Goal: Information Seeking & Learning: Learn about a topic

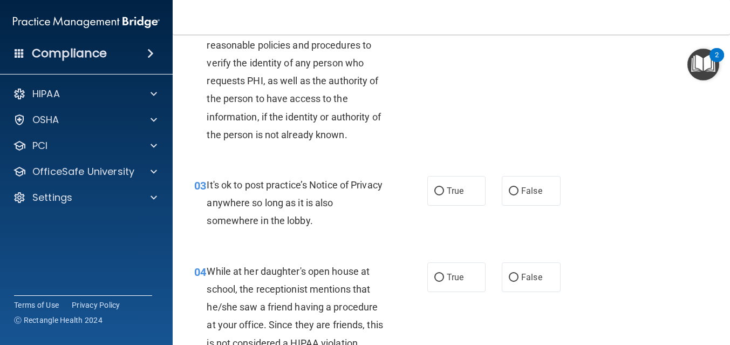
scroll to position [195, 0]
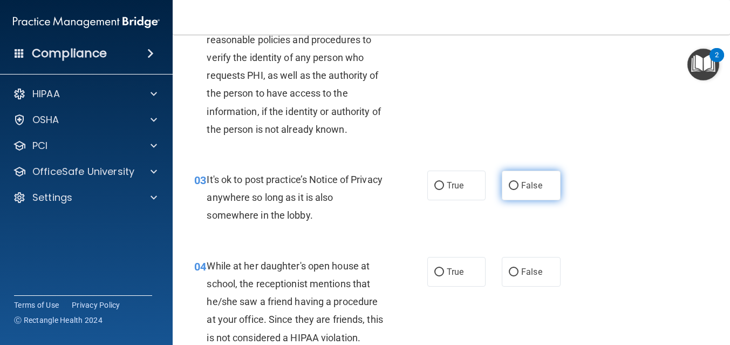
click at [515, 185] on input "False" at bounding box center [514, 186] width 10 height 8
radio input "true"
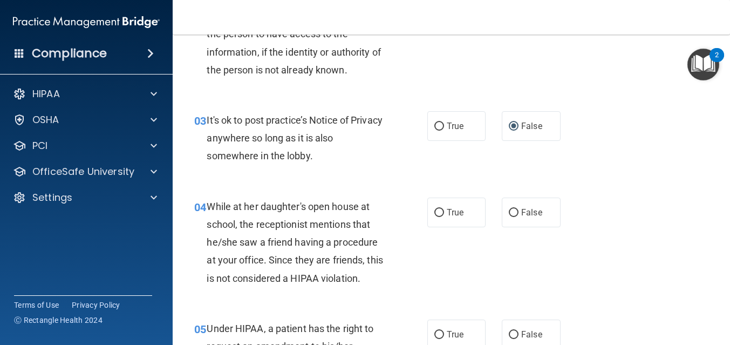
scroll to position [264, 0]
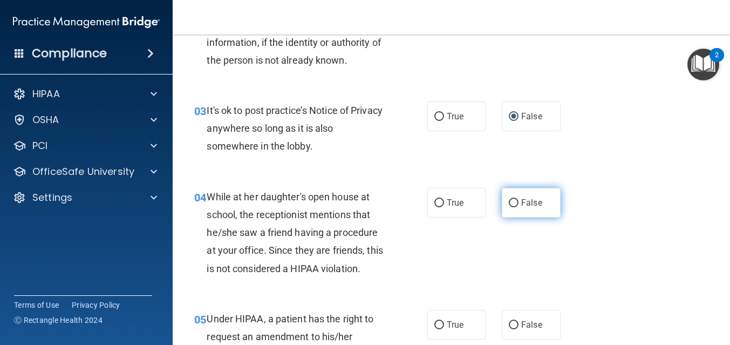
click at [517, 202] on input "False" at bounding box center [514, 203] width 10 height 8
radio input "true"
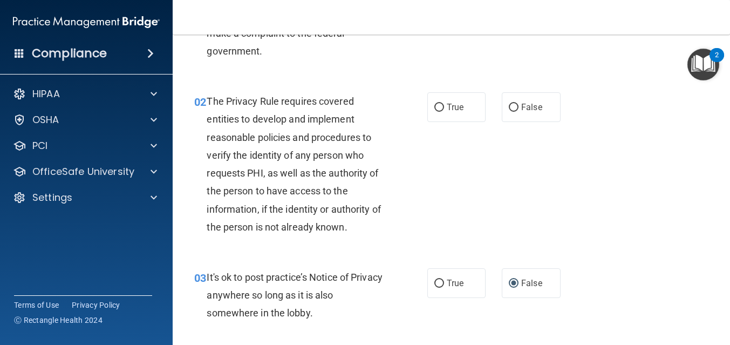
scroll to position [134, 0]
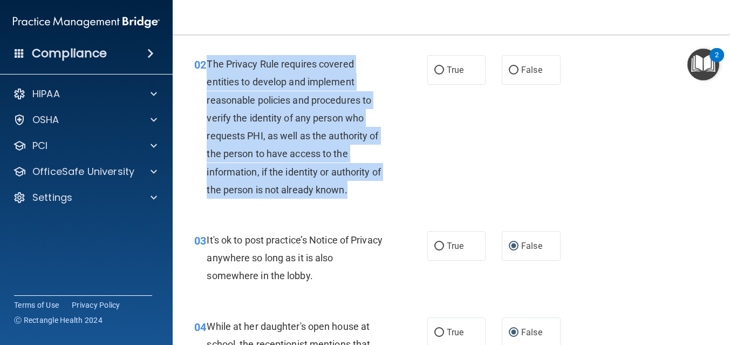
drag, startPoint x: 208, startPoint y: 63, endPoint x: 365, endPoint y: 187, distance: 200.1
click at [365, 187] on div "The Privacy Rule requires covered entities to develop and implement reasonable …" at bounding box center [300, 127] width 187 height 144
click at [366, 187] on div "The Privacy Rule requires covered entities to develop and implement reasonable …" at bounding box center [300, 127] width 187 height 144
drag, startPoint x: 356, startPoint y: 190, endPoint x: 207, endPoint y: 65, distance: 194.6
click at [206, 65] on div "02 The Privacy Rule requires covered entities to develop and implement reasonab…" at bounding box center [310, 129] width 265 height 149
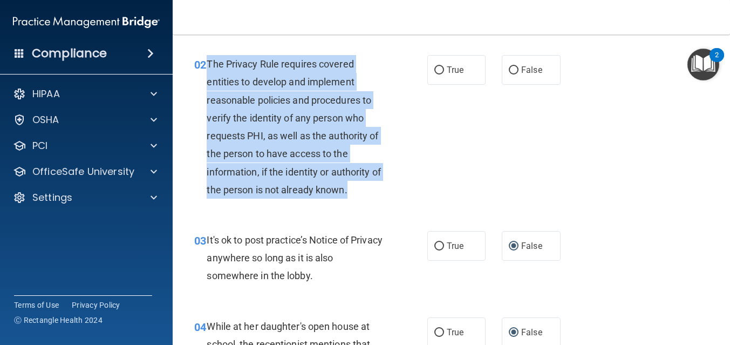
click at [207, 65] on span "The Privacy Rule requires covered entities to develop and implement reasonable …" at bounding box center [294, 126] width 174 height 137
drag, startPoint x: 207, startPoint y: 64, endPoint x: 369, endPoint y: 190, distance: 204.9
click at [369, 190] on div "The Privacy Rule requires covered entities to develop and implement reasonable …" at bounding box center [300, 127] width 187 height 144
drag, startPoint x: 355, startPoint y: 185, endPoint x: 207, endPoint y: 72, distance: 186.0
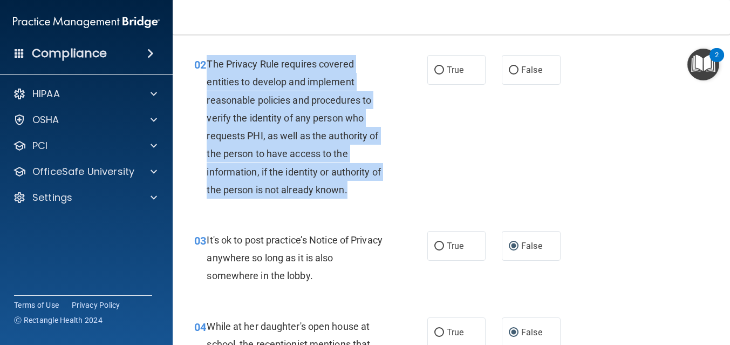
click at [207, 72] on div "The Privacy Rule requires covered entities to develop and implement reasonable …" at bounding box center [300, 127] width 187 height 144
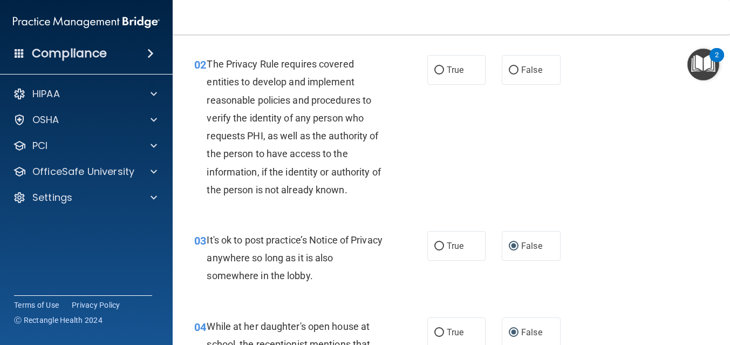
click at [308, 161] on div "The Privacy Rule requires covered entities to develop and implement reasonable …" at bounding box center [300, 127] width 187 height 144
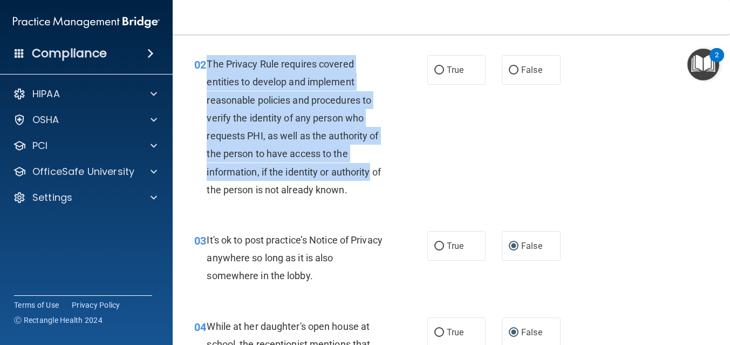
drag, startPoint x: 204, startPoint y: 63, endPoint x: 371, endPoint y: 176, distance: 201.3
click at [371, 176] on div "02 The Privacy Rule requires covered entities to develop and implement reasonab…" at bounding box center [310, 129] width 265 height 149
click at [370, 174] on span "The Privacy Rule requires covered entities to develop and implement reasonable …" at bounding box center [294, 126] width 174 height 137
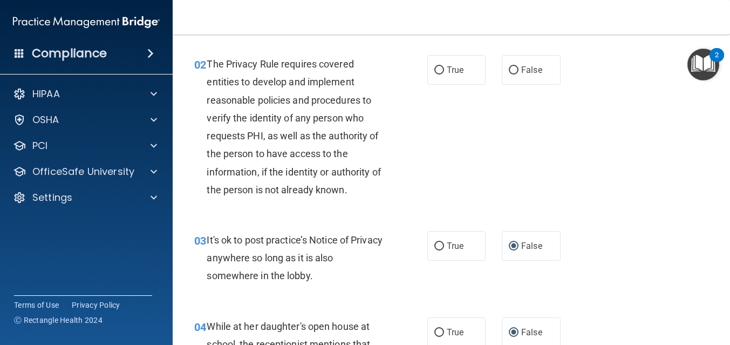
click at [359, 190] on div "The Privacy Rule requires covered entities to develop and implement reasonable …" at bounding box center [300, 127] width 187 height 144
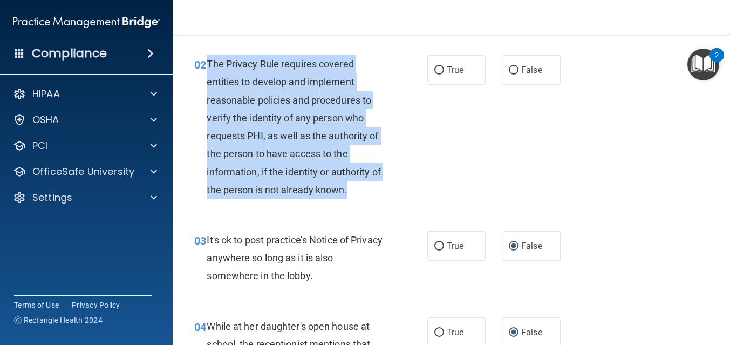
drag, startPoint x: 355, startPoint y: 190, endPoint x: 208, endPoint y: 65, distance: 192.5
click at [208, 65] on div "The Privacy Rule requires covered entities to develop and implement reasonable …" at bounding box center [300, 127] width 187 height 144
click at [207, 65] on span "The Privacy Rule requires covered entities to develop and implement reasonable …" at bounding box center [294, 126] width 174 height 137
drag, startPoint x: 207, startPoint y: 65, endPoint x: 376, endPoint y: 189, distance: 209.9
click at [376, 189] on div "The Privacy Rule requires covered entities to develop and implement reasonable …" at bounding box center [300, 127] width 187 height 144
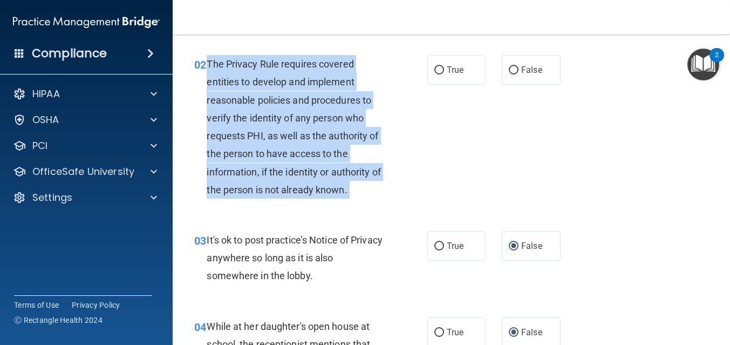
click at [376, 189] on div "The Privacy Rule requires covered entities to develop and implement reasonable …" at bounding box center [300, 127] width 187 height 144
drag, startPoint x: 208, startPoint y: 63, endPoint x: 345, endPoint y: 202, distance: 195.4
click at [345, 200] on div "02 The Privacy Rule requires covered entities to develop and implement reasonab…" at bounding box center [310, 129] width 265 height 149
click at [345, 202] on div "02 The Privacy Rule requires covered entities to develop and implement reasonab…" at bounding box center [310, 129] width 265 height 149
drag, startPoint x: 349, startPoint y: 188, endPoint x: 212, endPoint y: 65, distance: 183.4
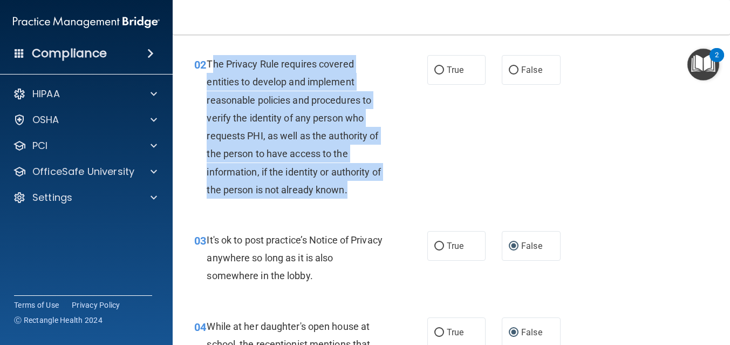
click at [212, 65] on div "The Privacy Rule requires covered entities to develop and implement reasonable …" at bounding box center [300, 127] width 187 height 144
click at [212, 65] on span "The Privacy Rule requires covered entities to develop and implement reasonable …" at bounding box center [294, 126] width 174 height 137
drag, startPoint x: 207, startPoint y: 64, endPoint x: 350, endPoint y: 193, distance: 193.3
click at [351, 193] on div "The Privacy Rule requires covered entities to develop and implement reasonable …" at bounding box center [300, 127] width 187 height 144
click at [350, 193] on div "The Privacy Rule requires covered entities to develop and implement reasonable …" at bounding box center [300, 127] width 187 height 144
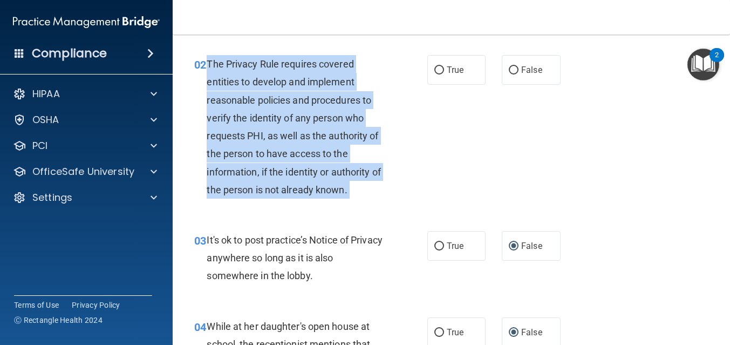
drag, startPoint x: 350, startPoint y: 193, endPoint x: 206, endPoint y: 64, distance: 193.4
click at [207, 64] on div "The Privacy Rule requires covered entities to develop and implement reasonable …" at bounding box center [300, 127] width 187 height 144
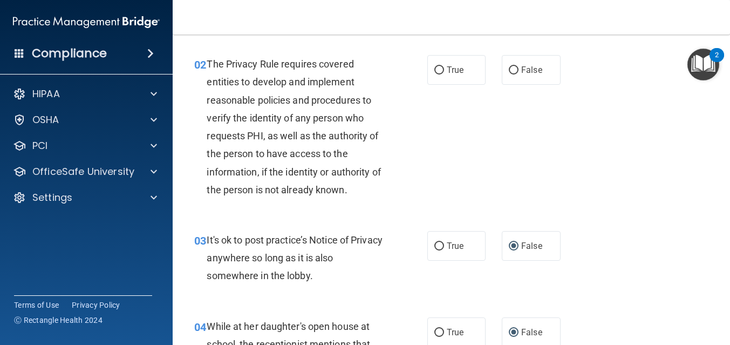
click at [206, 64] on span "02" at bounding box center [200, 64] width 12 height 13
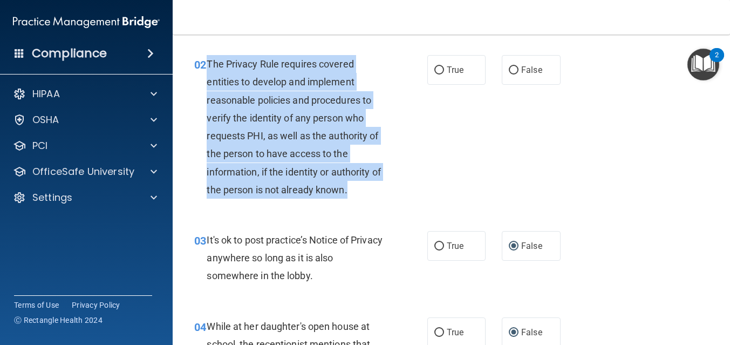
drag, startPoint x: 206, startPoint y: 64, endPoint x: 372, endPoint y: 185, distance: 205.2
click at [373, 185] on div "02 The Privacy Rule requires covered entities to develop and implement reasonab…" at bounding box center [310, 129] width 265 height 149
click at [372, 185] on div "The Privacy Rule requires covered entities to develop and implement reasonable …" at bounding box center [300, 127] width 187 height 144
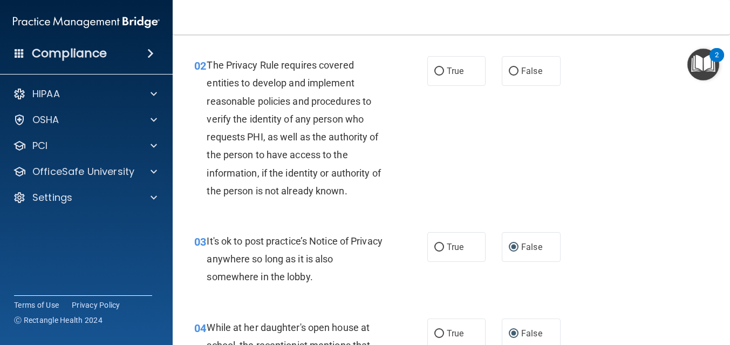
scroll to position [135, 0]
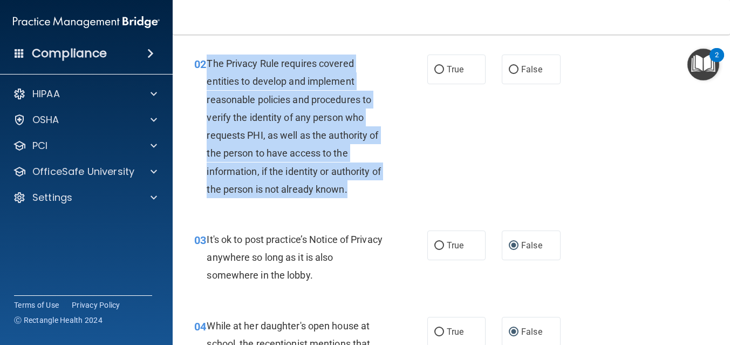
drag, startPoint x: 207, startPoint y: 63, endPoint x: 355, endPoint y: 193, distance: 196.5
click at [355, 193] on div "The Privacy Rule requires covered entities to develop and implement reasonable …" at bounding box center [300, 126] width 187 height 144
drag, startPoint x: 355, startPoint y: 193, endPoint x: 205, endPoint y: 51, distance: 206.1
click at [205, 51] on div "02 The Privacy Rule requires covered entities to develop and implement reasonab…" at bounding box center [451, 129] width 530 height 176
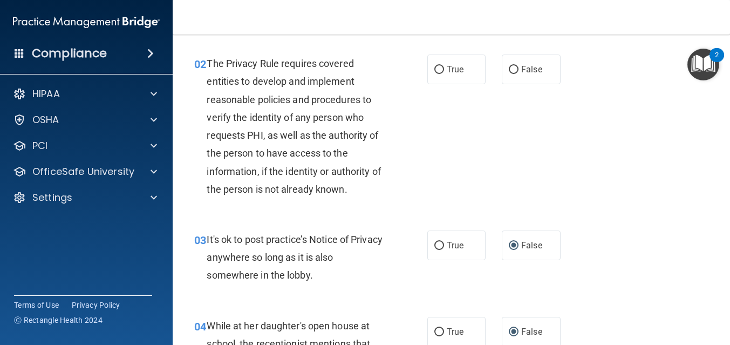
click at [231, 111] on div "The Privacy Rule requires covered entities to develop and implement reasonable …" at bounding box center [300, 126] width 187 height 144
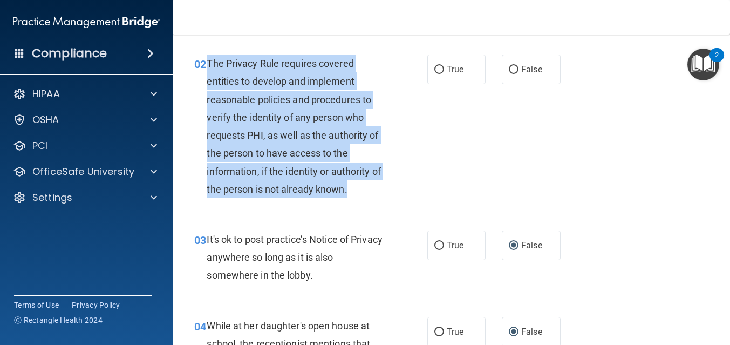
drag, startPoint x: 209, startPoint y: 62, endPoint x: 354, endPoint y: 182, distance: 187.8
click at [354, 182] on div "The Privacy Rule requires covered entities to develop and implement reasonable …" at bounding box center [300, 126] width 187 height 144
drag, startPoint x: 352, startPoint y: 192, endPoint x: 210, endPoint y: 63, distance: 191.8
click at [210, 63] on div "The Privacy Rule requires covered entities to develop and implement reasonable …" at bounding box center [300, 126] width 187 height 144
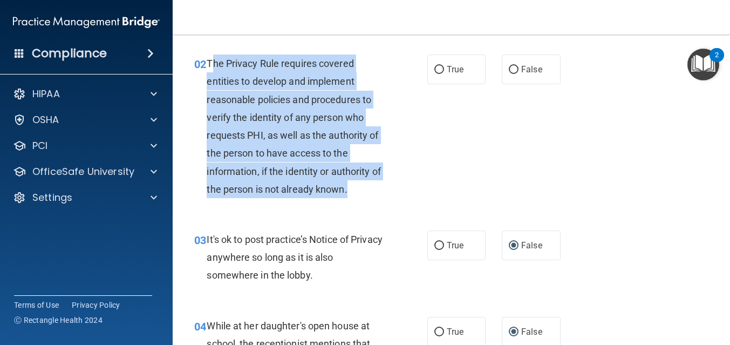
click at [210, 63] on span "The Privacy Rule requires covered entities to develop and implement reasonable …" at bounding box center [294, 126] width 174 height 137
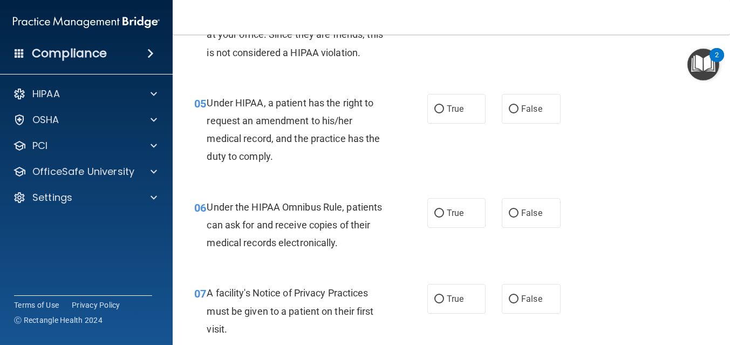
scroll to position [486, 0]
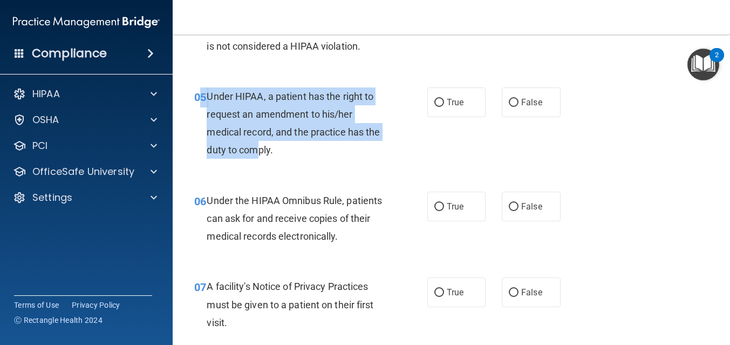
drag, startPoint x: 203, startPoint y: 95, endPoint x: 257, endPoint y: 149, distance: 76.3
click at [257, 149] on div "05 Under HIPAA, a patient has the right to request an amendment to his/her medi…" at bounding box center [310, 125] width 265 height 77
click at [257, 149] on span "Under HIPAA, a patient has the right to request an amendment to his/her medical…" at bounding box center [293, 123] width 173 height 65
drag, startPoint x: 275, startPoint y: 154, endPoint x: 208, endPoint y: 94, distance: 90.6
click at [208, 94] on div "Under HIPAA, a patient has the right to request an amendment to his/her medical…" at bounding box center [300, 123] width 187 height 72
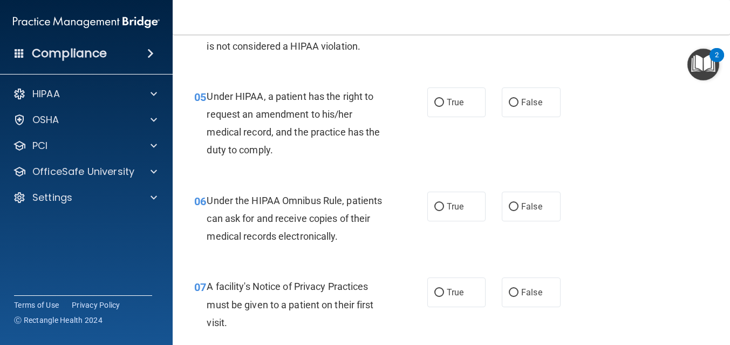
click at [352, 152] on div "Under HIPAA, a patient has the right to request an amendment to his/her medical…" at bounding box center [300, 123] width 187 height 72
click at [514, 114] on label "False" at bounding box center [531, 102] width 59 height 30
click at [514, 107] on input "False" at bounding box center [514, 103] width 10 height 8
radio input "true"
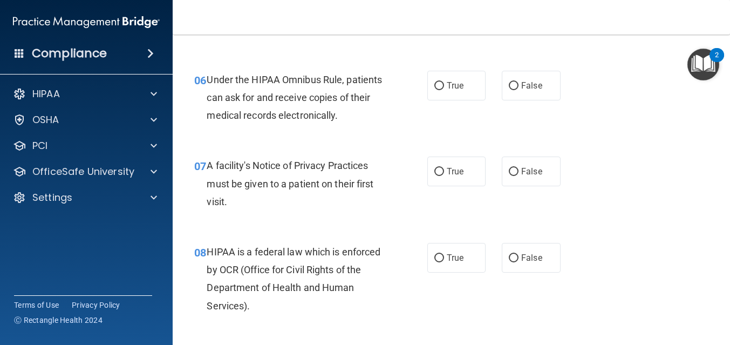
scroll to position [613, 0]
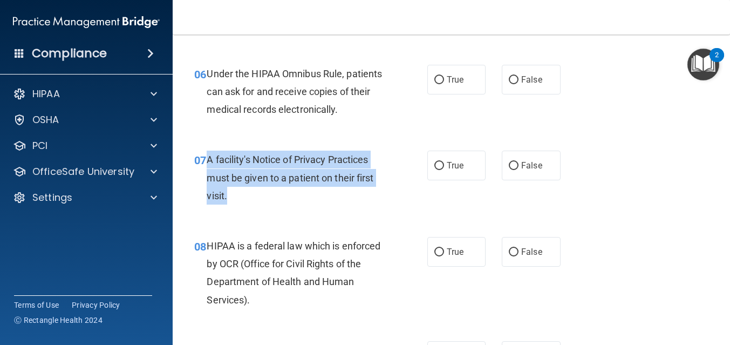
drag, startPoint x: 210, startPoint y: 163, endPoint x: 229, endPoint y: 205, distance: 45.6
click at [229, 205] on div "07 A facility's Notice of Privacy Practices must be given to a patient on their…" at bounding box center [310, 180] width 265 height 59
drag, startPoint x: 228, startPoint y: 198, endPoint x: 208, endPoint y: 160, distance: 43.0
click at [208, 160] on div "A facility's Notice of Privacy Practices must be given to a patient on their fi…" at bounding box center [300, 178] width 187 height 54
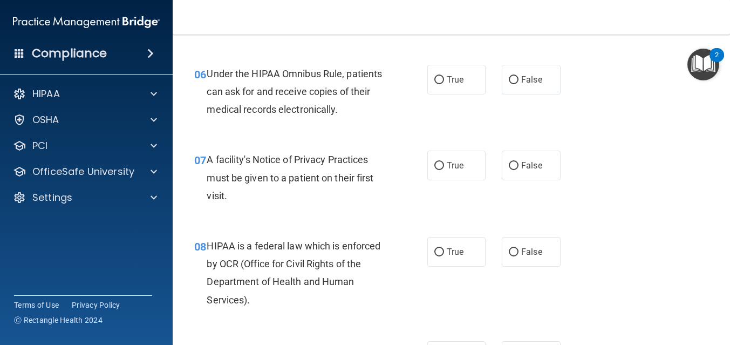
click at [249, 188] on div "A facility's Notice of Privacy Practices must be given to a patient on their fi…" at bounding box center [300, 178] width 187 height 54
click at [444, 167] on label "True" at bounding box center [456, 166] width 59 height 30
click at [444, 167] on input "True" at bounding box center [439, 166] width 10 height 8
radio input "true"
click at [469, 73] on label "True" at bounding box center [456, 80] width 59 height 30
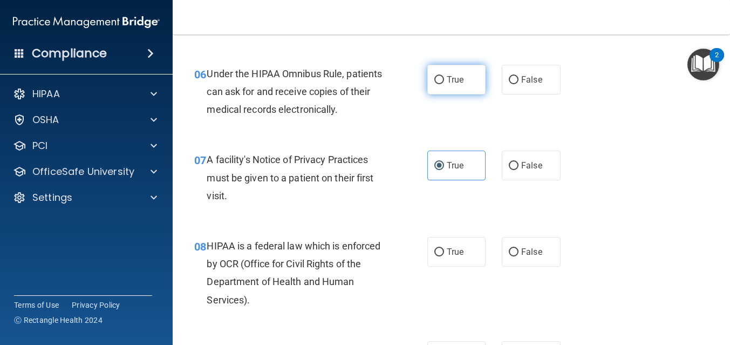
click at [444, 76] on input "True" at bounding box center [439, 80] width 10 height 8
radio input "true"
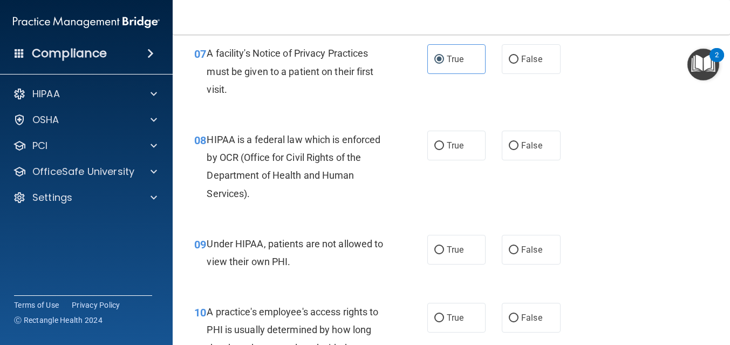
scroll to position [720, 0]
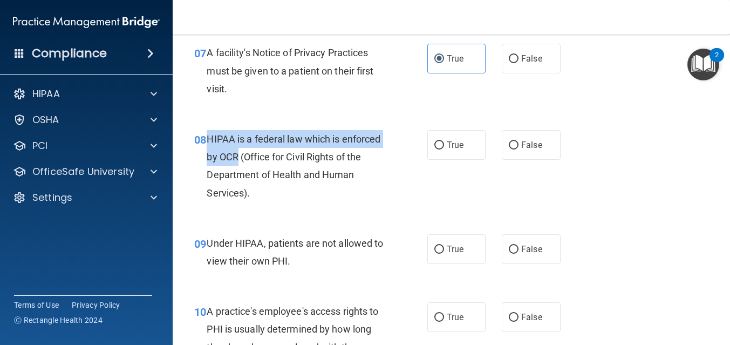
drag, startPoint x: 238, startPoint y: 158, endPoint x: 205, endPoint y: 137, distance: 39.1
click at [205, 137] on div "08 HIPAA is a federal law which is enforced by OCR (Office for Civil Rights of …" at bounding box center [310, 168] width 265 height 77
copy div "HIPAA is a federal law which is enforced by OCR"
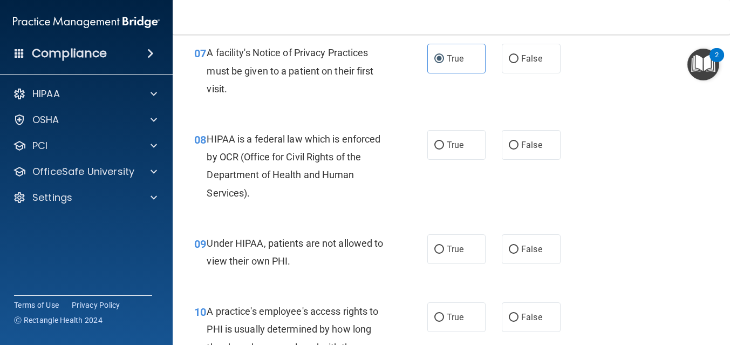
click at [418, 161] on div "08 HIPAA is a federal law which is enforced by OCR (Office for Civil Rights of …" at bounding box center [310, 168] width 265 height 77
click at [514, 145] on input "False" at bounding box center [514, 145] width 10 height 8
radio input "true"
click at [513, 254] on label "False" at bounding box center [531, 249] width 59 height 30
click at [513, 254] on input "False" at bounding box center [514, 250] width 10 height 8
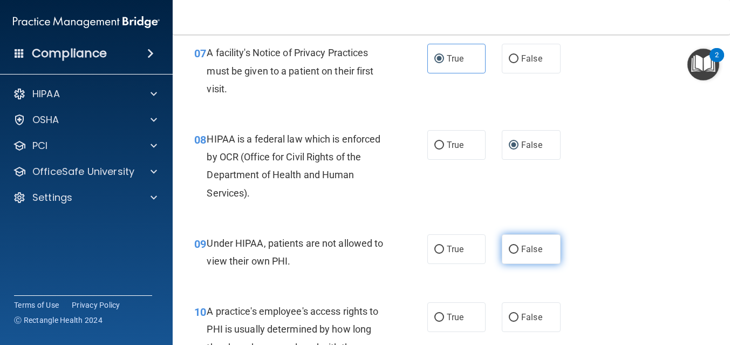
radio input "true"
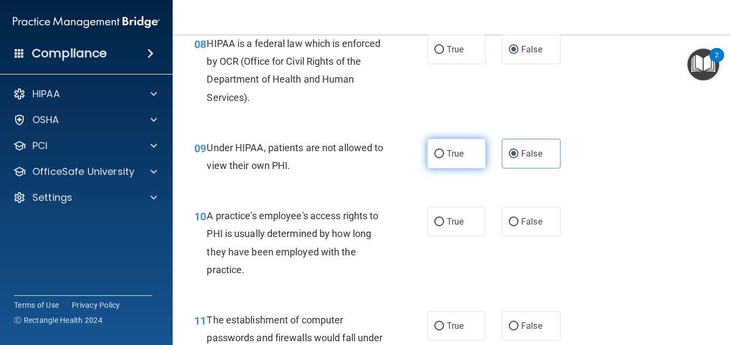
scroll to position [817, 0]
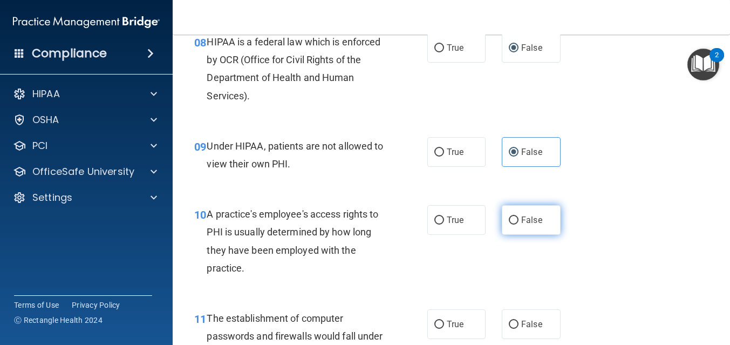
click at [522, 227] on label "False" at bounding box center [531, 220] width 59 height 30
click at [519, 224] on input "False" at bounding box center [514, 220] width 10 height 8
radio input "true"
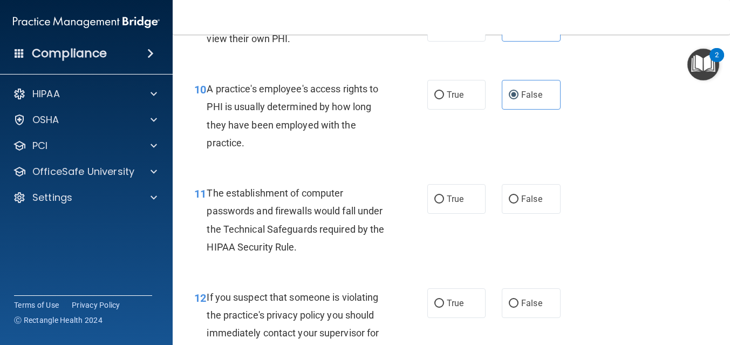
scroll to position [946, 0]
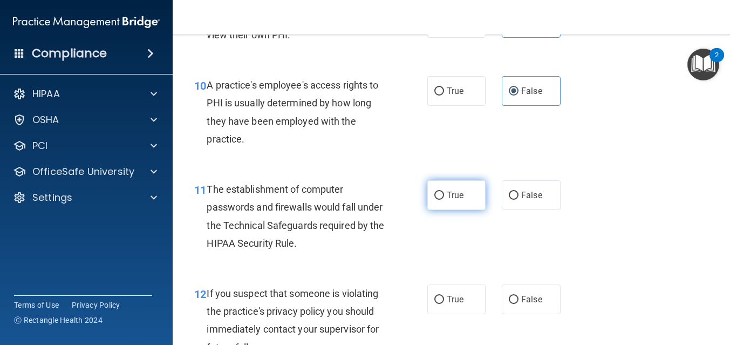
click at [457, 196] on span "True" at bounding box center [455, 195] width 17 height 10
click at [444, 196] on input "True" at bounding box center [439, 196] width 10 height 8
radio input "true"
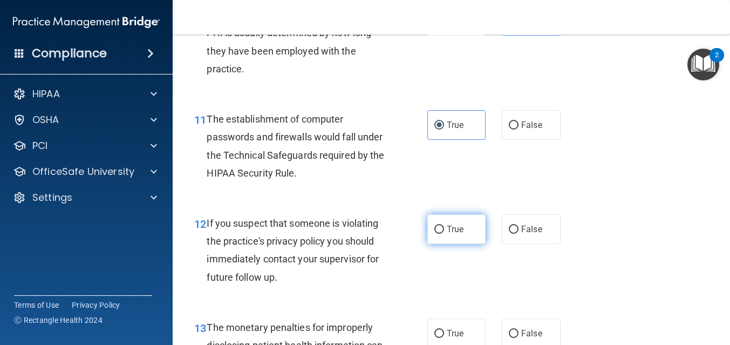
click at [454, 239] on label "True" at bounding box center [456, 229] width 59 height 30
click at [444, 234] on input "True" at bounding box center [439, 230] width 10 height 8
radio input "true"
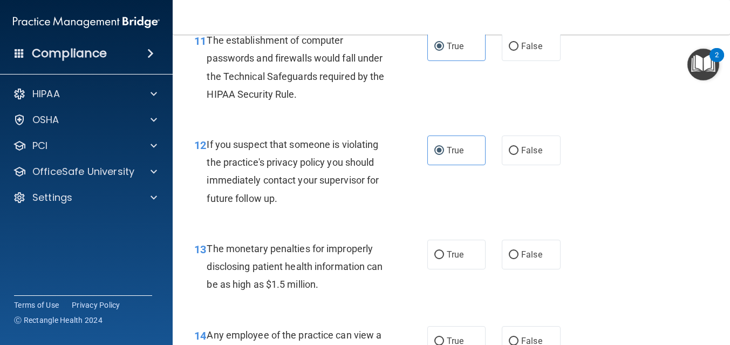
scroll to position [1095, 0]
click at [454, 268] on label "True" at bounding box center [456, 254] width 59 height 30
click at [444, 258] on input "True" at bounding box center [439, 254] width 10 height 8
radio input "true"
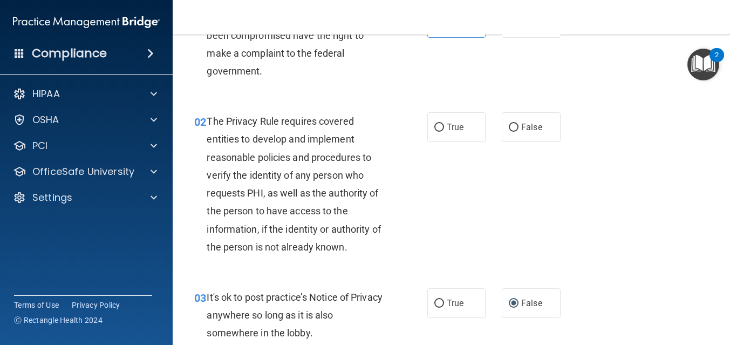
scroll to position [0, 0]
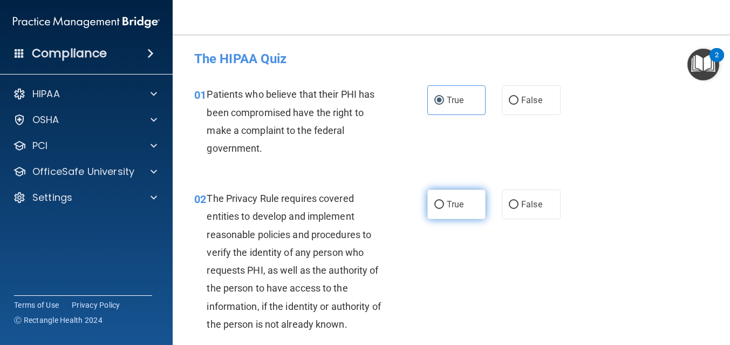
click at [478, 214] on label "True" at bounding box center [456, 204] width 59 height 30
click at [444, 209] on input "True" at bounding box center [439, 205] width 10 height 8
radio input "true"
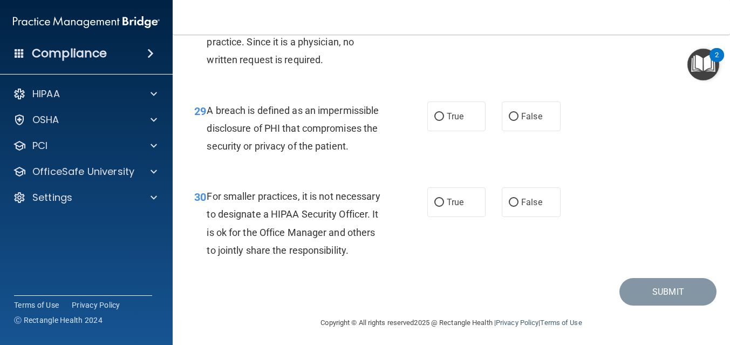
scroll to position [2974, 0]
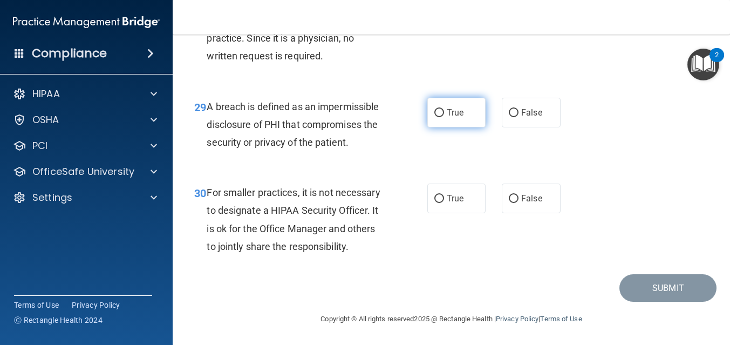
click at [449, 115] on span "True" at bounding box center [455, 112] width 17 height 10
click at [444, 115] on input "True" at bounding box center [439, 113] width 10 height 8
radio input "true"
click at [426, 199] on div "30 For smaller practices, it is not necessary to designate a HIPAA Security Off…" at bounding box center [310, 221] width 265 height 77
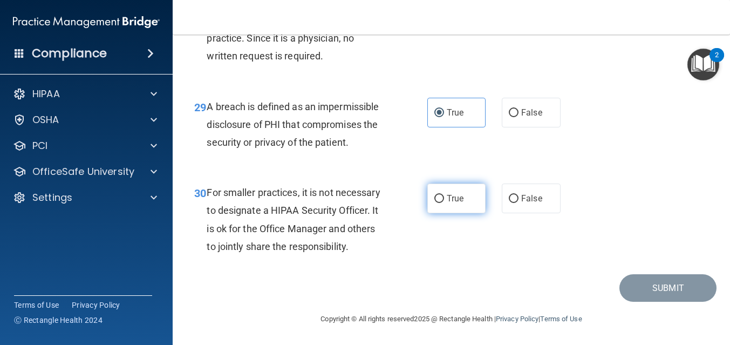
click at [442, 212] on label "True" at bounding box center [456, 198] width 59 height 30
click at [442, 203] on input "True" at bounding box center [439, 199] width 10 height 8
radio input "true"
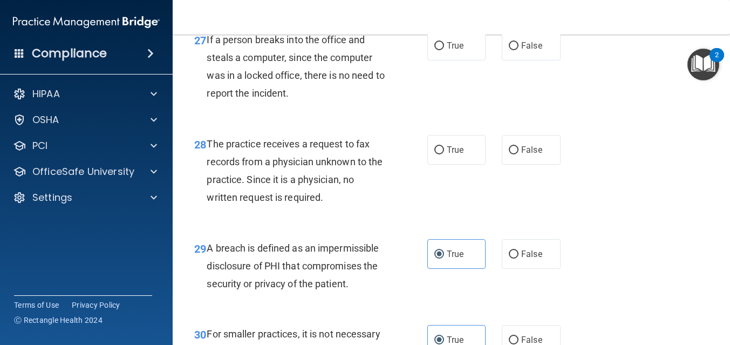
scroll to position [2818, 0]
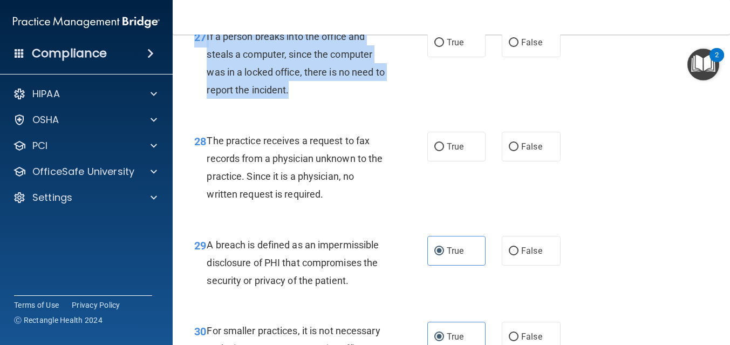
drag, startPoint x: 192, startPoint y: 56, endPoint x: 323, endPoint y: 107, distance: 141.0
click at [324, 105] on div "27 If a person breaks into the office and steals a computer, since the computer…" at bounding box center [310, 66] width 265 height 77
click at [323, 99] on div "If a person breaks into the office and steals a computer, since the computer wa…" at bounding box center [300, 64] width 187 height 72
drag, startPoint x: 323, startPoint y: 107, endPoint x: 187, endPoint y: 61, distance: 144.2
click at [187, 61] on div "27 If a person breaks into the office and steals a computer, since the computer…" at bounding box center [310, 66] width 265 height 77
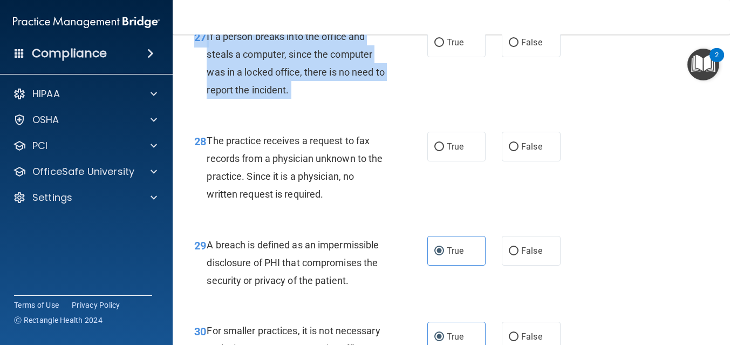
click at [187, 47] on div "27" at bounding box center [196, 38] width 21 height 20
drag, startPoint x: 193, startPoint y: 58, endPoint x: 318, endPoint y: 100, distance: 132.1
click at [318, 100] on div "27 If a person breaks into the office and steals a computer, since the computer…" at bounding box center [310, 66] width 265 height 77
click at [318, 99] on div "If a person breaks into the office and steals a computer, since the computer wa…" at bounding box center [300, 64] width 187 height 72
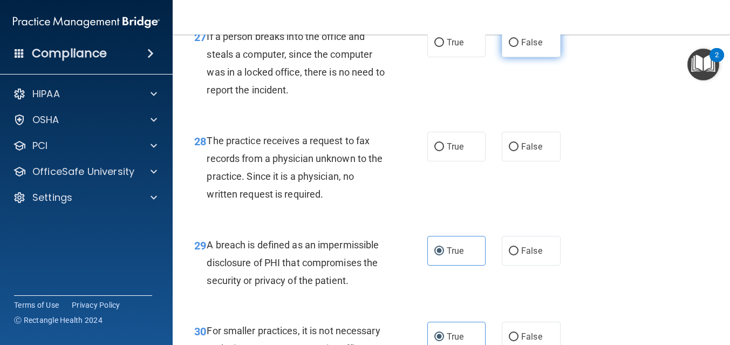
click at [513, 47] on input "False" at bounding box center [514, 43] width 10 height 8
radio input "true"
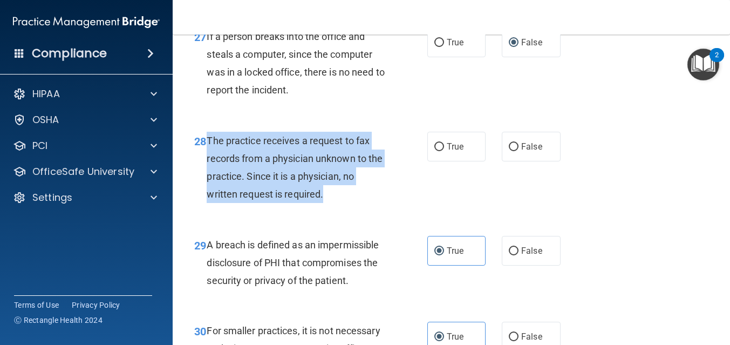
drag, startPoint x: 208, startPoint y: 159, endPoint x: 346, endPoint y: 218, distance: 150.3
click at [347, 203] on div "The practice receives a request to fax records from a physician unknown to the …" at bounding box center [300, 168] width 187 height 72
click at [346, 203] on div "The practice receives a request to fax records from a physician unknown to the …" at bounding box center [300, 168] width 187 height 72
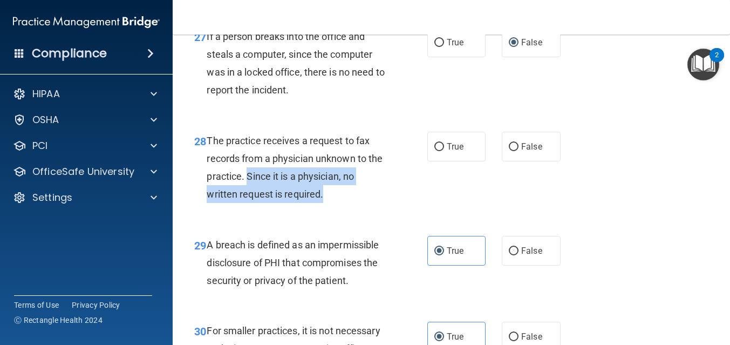
drag, startPoint x: 340, startPoint y: 218, endPoint x: 249, endPoint y: 189, distance: 95.7
click at [248, 189] on div "The practice receives a request to fax records from a physician unknown to the …" at bounding box center [300, 168] width 187 height 72
click at [249, 189] on span "The practice receives a request to fax records from a physician unknown to the …" at bounding box center [295, 167] width 176 height 65
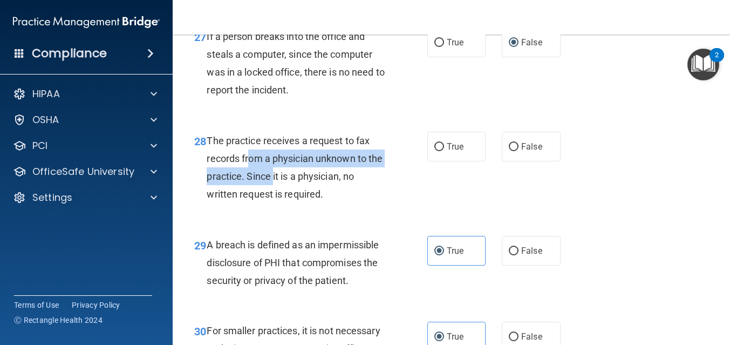
drag, startPoint x: 250, startPoint y: 178, endPoint x: 270, endPoint y: 187, distance: 22.0
click at [271, 187] on div "The practice receives a request to fax records from a physician unknown to the …" at bounding box center [300, 168] width 187 height 72
drag, startPoint x: 270, startPoint y: 187, endPoint x: 264, endPoint y: 186, distance: 6.6
click at [270, 187] on div "The practice receives a request to fax records from a physician unknown to the …" at bounding box center [300, 168] width 187 height 72
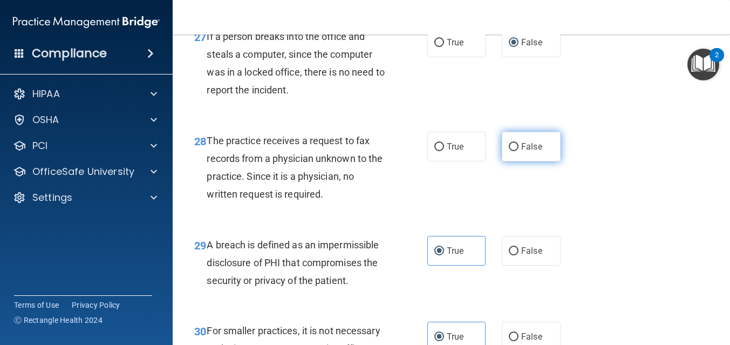
click at [519, 161] on label "False" at bounding box center [531, 147] width 59 height 30
click at [519, 151] on input "False" at bounding box center [514, 147] width 10 height 8
radio input "true"
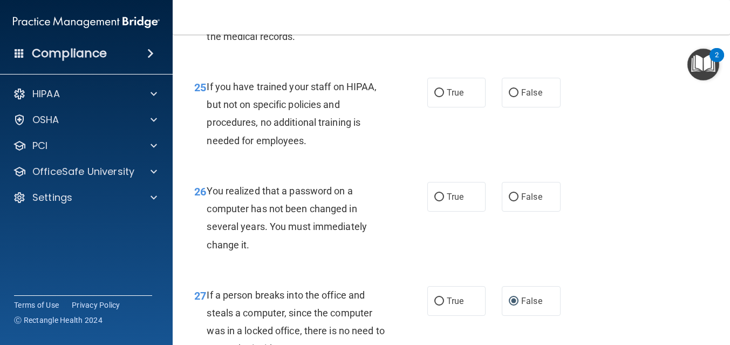
scroll to position [2560, 0]
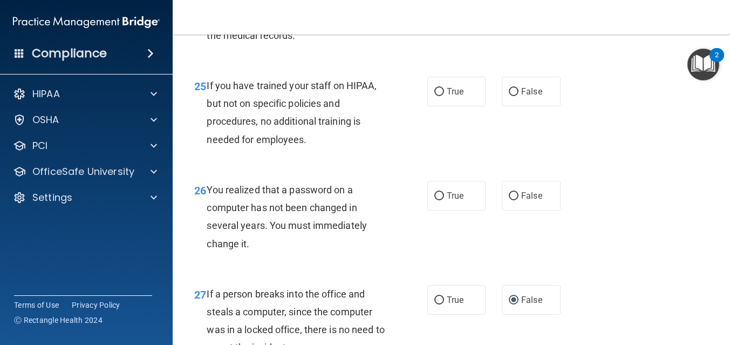
click at [451, 210] on label "True" at bounding box center [456, 196] width 59 height 30
click at [444, 200] on input "True" at bounding box center [439, 196] width 10 height 8
radio input "true"
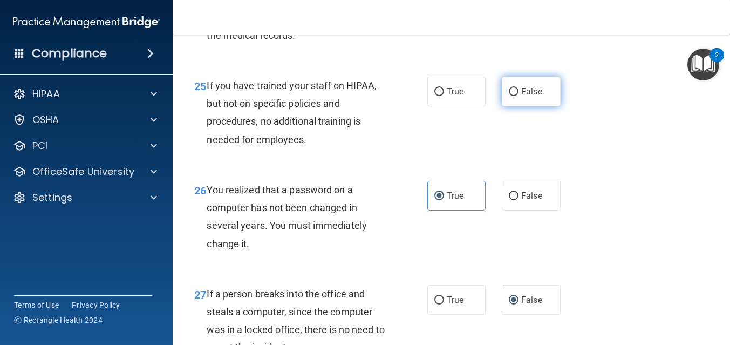
click at [523, 106] on label "False" at bounding box center [531, 92] width 59 height 30
click at [519, 96] on input "False" at bounding box center [514, 92] width 10 height 8
radio input "true"
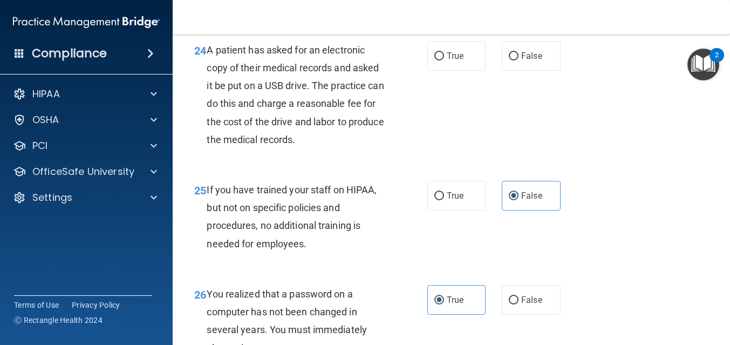
scroll to position [2400, 0]
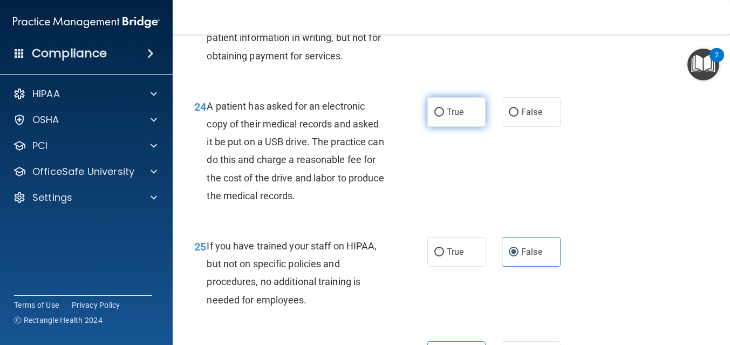
click at [443, 122] on label "True" at bounding box center [456, 112] width 59 height 30
click at [443, 117] on input "True" at bounding box center [439, 112] width 10 height 8
radio input "true"
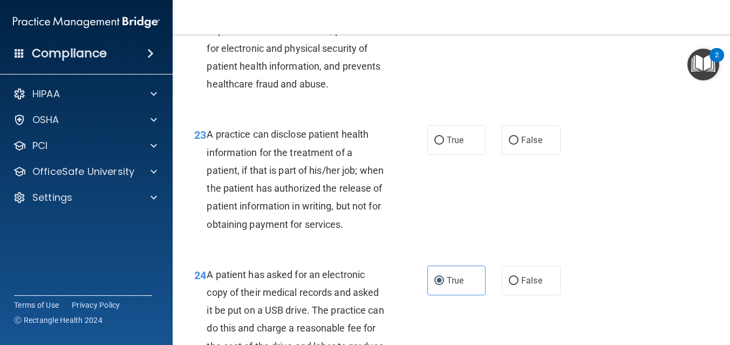
scroll to position [2224, 0]
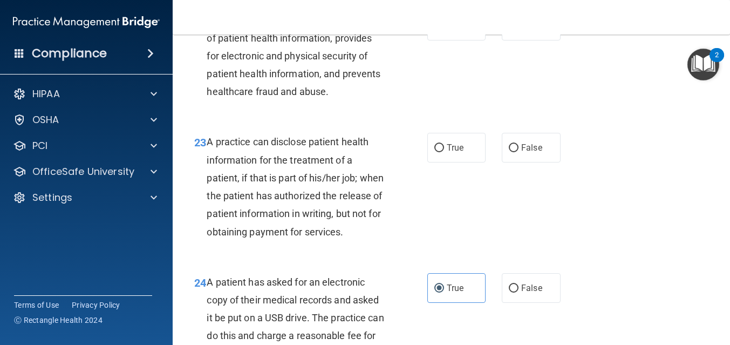
click at [458, 157] on label "True" at bounding box center [456, 148] width 59 height 30
click at [444, 152] on input "True" at bounding box center [439, 148] width 10 height 8
radio input "true"
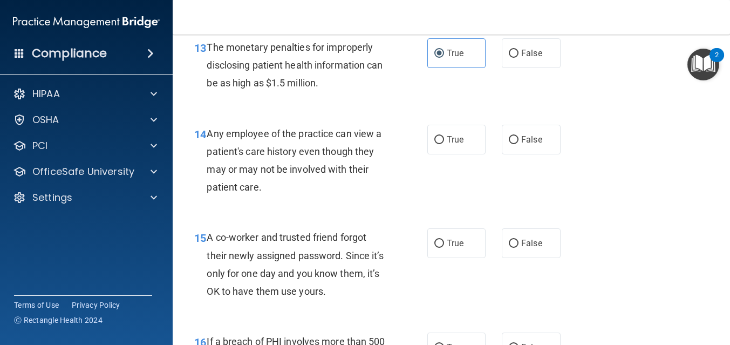
scroll to position [1306, 0]
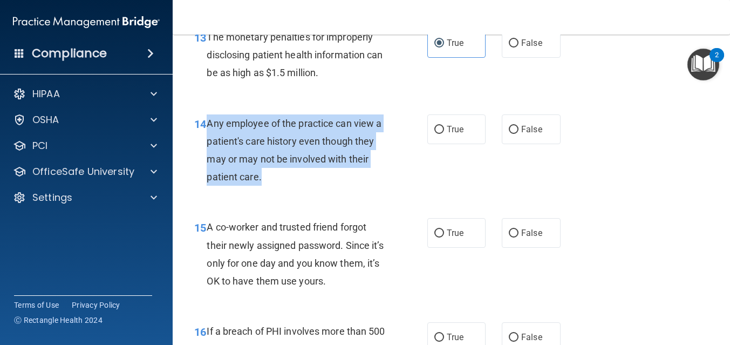
drag, startPoint x: 208, startPoint y: 124, endPoint x: 261, endPoint y: 181, distance: 78.3
click at [261, 181] on span "Any employee of the practice can view a patient's care history even though they…" at bounding box center [294, 150] width 175 height 65
click at [261, 182] on span "Any employee of the practice can view a patient's care history even though they…" at bounding box center [294, 150] width 175 height 65
drag, startPoint x: 261, startPoint y: 175, endPoint x: 204, endPoint y: 120, distance: 79.4
click at [205, 120] on div "14 Any employee of the practice can view a patient's care history even though t…" at bounding box center [310, 152] width 265 height 77
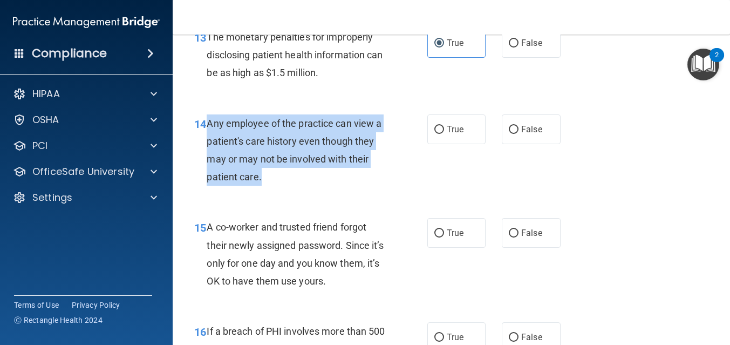
click at [204, 120] on span "14" at bounding box center [200, 124] width 12 height 13
drag, startPoint x: 196, startPoint y: 120, endPoint x: 260, endPoint y: 182, distance: 89.3
click at [260, 180] on div "14 Any employee of the practice can view a patient's care history even though t…" at bounding box center [310, 152] width 265 height 77
click at [260, 182] on span "Any employee of the practice can view a patient's care history even though they…" at bounding box center [294, 150] width 175 height 65
drag, startPoint x: 267, startPoint y: 175, endPoint x: 192, endPoint y: 131, distance: 86.8
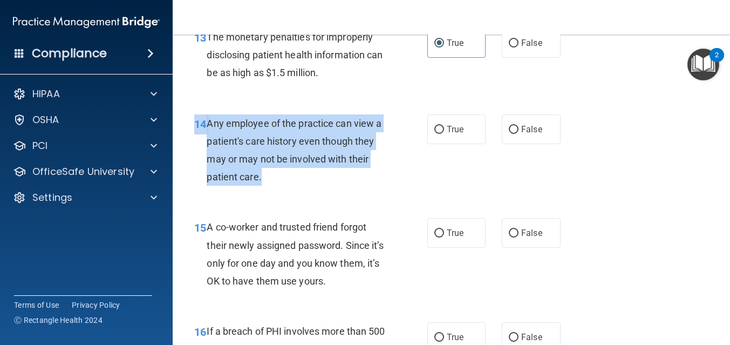
click at [192, 131] on div "14 Any employee of the practice can view a patient's care history even though t…" at bounding box center [310, 152] width 265 height 77
click at [192, 130] on div "14" at bounding box center [196, 124] width 21 height 20
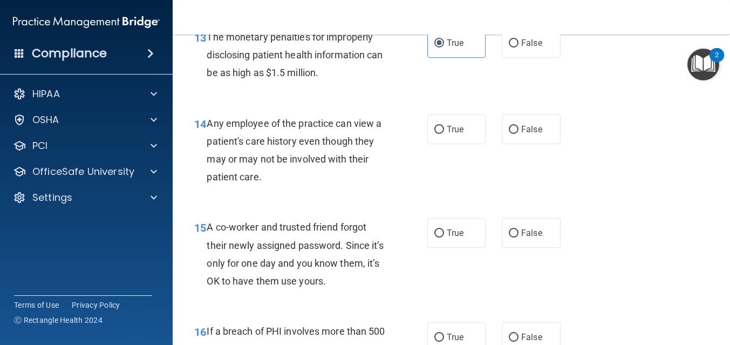
drag, startPoint x: 195, startPoint y: 125, endPoint x: 249, endPoint y: 150, distance: 59.9
click at [207, 128] on div "14 Any employee of the practice can view a patient's care history even though t…" at bounding box center [310, 152] width 265 height 77
click at [267, 172] on div "Any employee of the practice can view a patient's care history even though they…" at bounding box center [300, 150] width 187 height 72
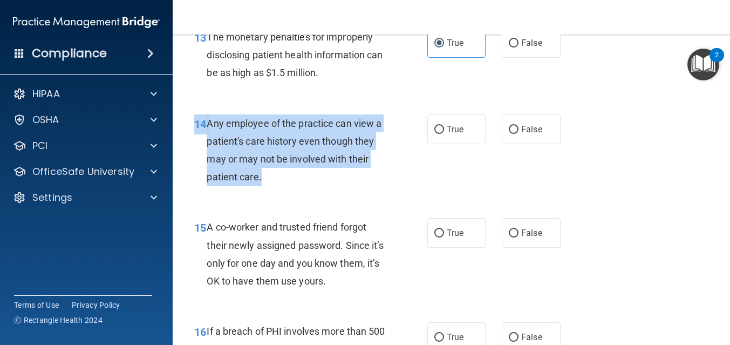
drag, startPoint x: 267, startPoint y: 175, endPoint x: 190, endPoint y: 126, distance: 91.0
click at [190, 126] on div "14 Any employee of the practice can view a patient's care history even though t…" at bounding box center [310, 152] width 265 height 77
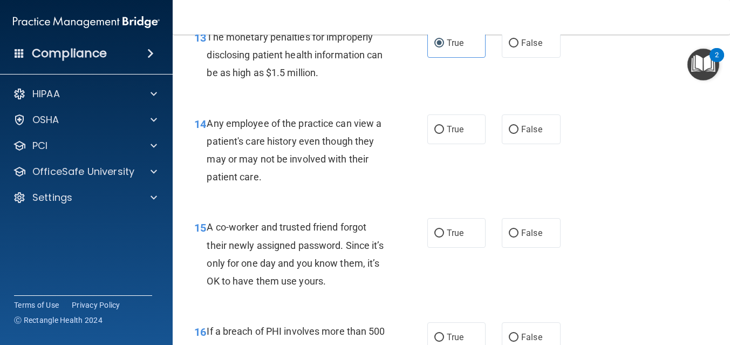
click at [281, 154] on span "Any employee of the practice can view a patient's care history even though they…" at bounding box center [294, 150] width 175 height 65
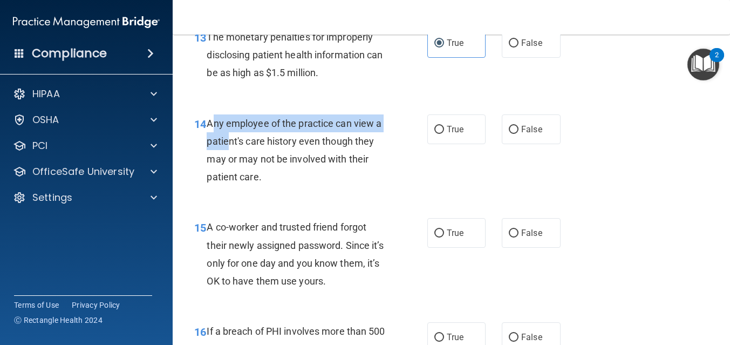
drag, startPoint x: 210, startPoint y: 122, endPoint x: 237, endPoint y: 141, distance: 33.2
click at [233, 139] on span "Any employee of the practice can view a patient's care history even though they…" at bounding box center [294, 150] width 175 height 65
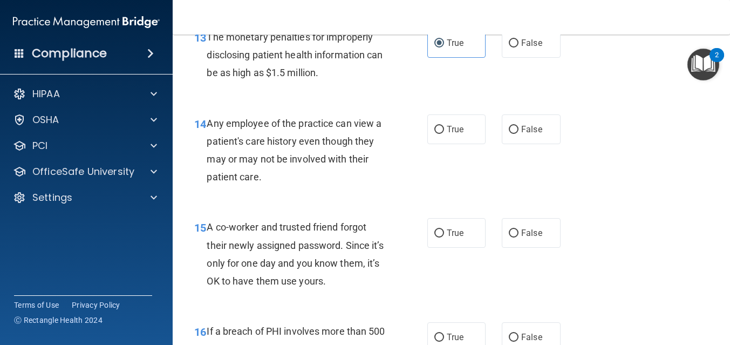
click at [257, 180] on span "Any employee of the practice can view a patient's care history even though they…" at bounding box center [294, 150] width 175 height 65
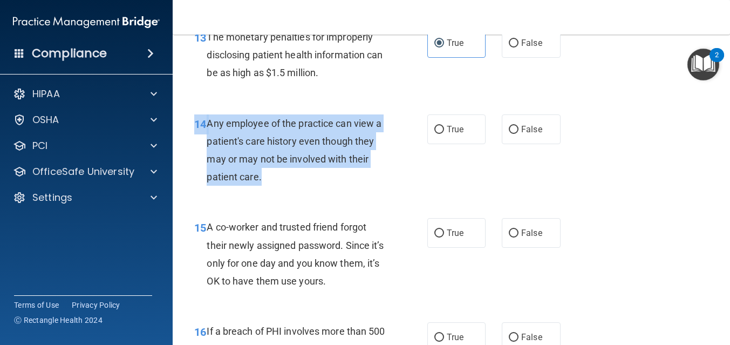
drag, startPoint x: 265, startPoint y: 180, endPoint x: 196, endPoint y: 124, distance: 88.6
click at [196, 124] on div "14 Any employee of the practice can view a patient's care history even though t…" at bounding box center [310, 152] width 265 height 77
click at [196, 123] on span "14" at bounding box center [200, 124] width 12 height 13
drag, startPoint x: 193, startPoint y: 125, endPoint x: 258, endPoint y: 180, distance: 85.4
click at [258, 180] on div "14 Any employee of the practice can view a patient's care history even though t…" at bounding box center [310, 152] width 265 height 77
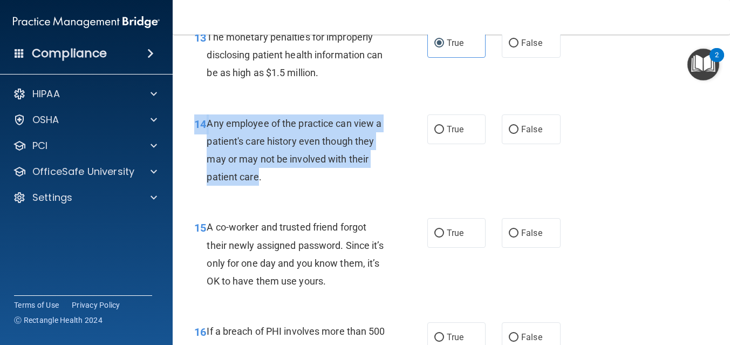
click at [258, 180] on span "Any employee of the practice can view a patient's care history even though they…" at bounding box center [294, 150] width 175 height 65
drag, startPoint x: 260, startPoint y: 175, endPoint x: 194, endPoint y: 130, distance: 79.6
click at [195, 130] on div "14 Any employee of the practice can view a patient's care history even though t…" at bounding box center [310, 152] width 265 height 77
click at [194, 130] on span "14" at bounding box center [200, 124] width 12 height 13
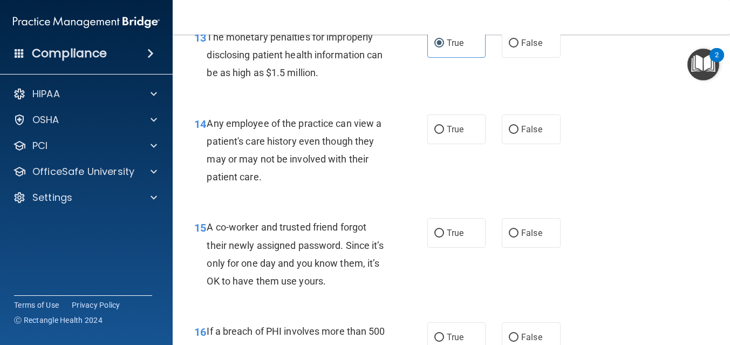
drag, startPoint x: 194, startPoint y: 127, endPoint x: 273, endPoint y: 199, distance: 106.6
click at [273, 199] on div "14 Any employee of the practice can view a patient's care history even though t…" at bounding box center [451, 153] width 530 height 104
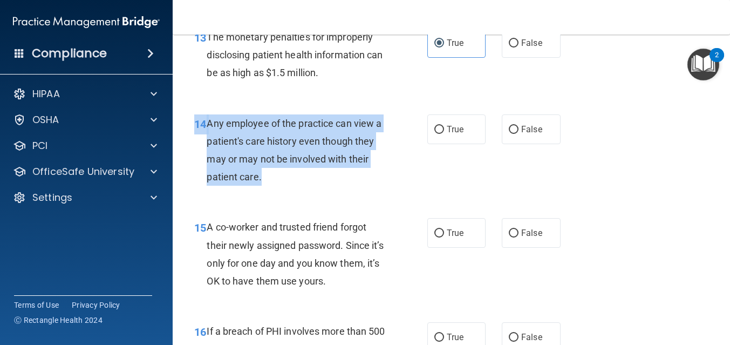
drag, startPoint x: 267, startPoint y: 177, endPoint x: 194, endPoint y: 125, distance: 89.8
click at [194, 125] on div "14 Any employee of the practice can view a patient's care history even though t…" at bounding box center [310, 152] width 265 height 77
click at [194, 125] on div "14" at bounding box center [196, 124] width 21 height 20
drag, startPoint x: 196, startPoint y: 124, endPoint x: 274, endPoint y: 171, distance: 90.5
click at [274, 171] on div "14 Any employee of the practice can view a patient's care history even though t…" at bounding box center [310, 152] width 265 height 77
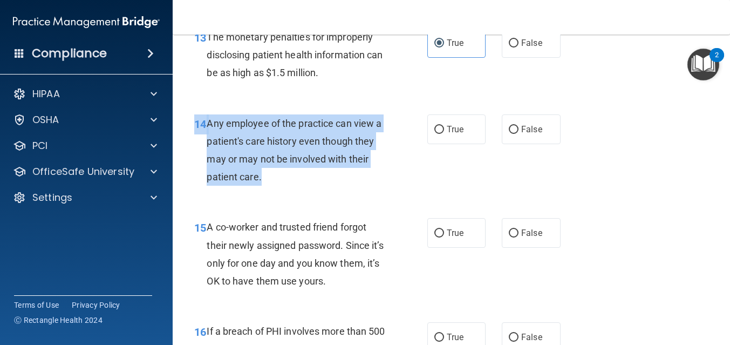
click at [274, 171] on div "Any employee of the practice can view a patient's care history even though they…" at bounding box center [300, 150] width 187 height 72
drag, startPoint x: 190, startPoint y: 125, endPoint x: 277, endPoint y: 185, distance: 105.2
click at [276, 183] on div "14 Any employee of the practice can view a patient's care history even though t…" at bounding box center [310, 152] width 265 height 77
click at [277, 185] on div "Any employee of the practice can view a patient's care history even though they…" at bounding box center [300, 150] width 187 height 72
drag, startPoint x: 270, startPoint y: 181, endPoint x: 194, endPoint y: 124, distance: 94.4
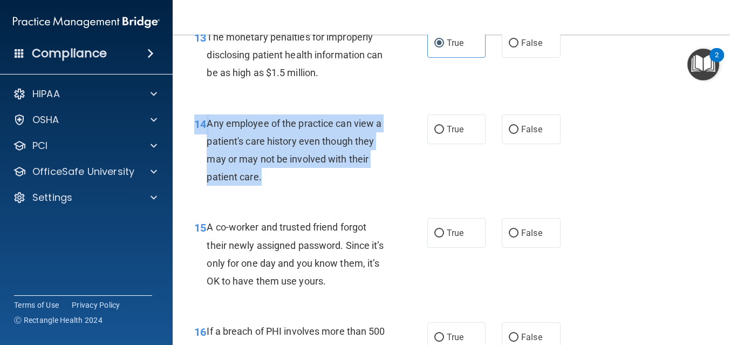
click at [194, 124] on div "14 Any employee of the practice can view a patient's care history even though t…" at bounding box center [310, 152] width 265 height 77
click at [194, 124] on span "14" at bounding box center [200, 124] width 12 height 13
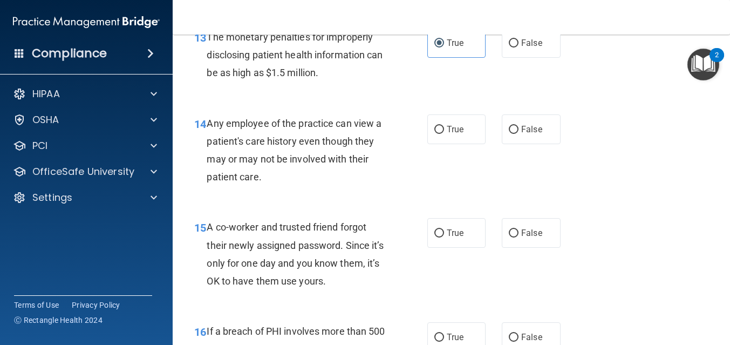
click at [197, 125] on span "14" at bounding box center [200, 124] width 12 height 13
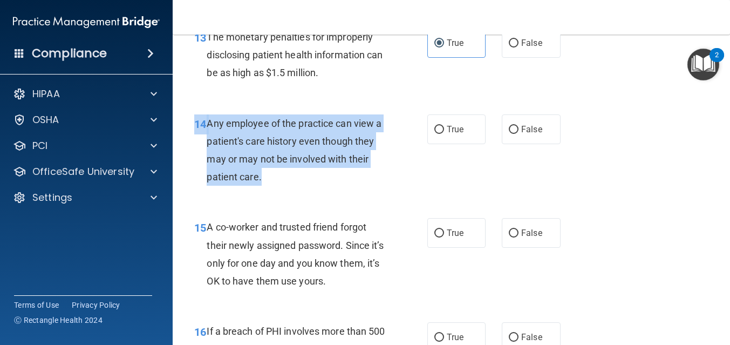
drag, startPoint x: 268, startPoint y: 180, endPoint x: 191, endPoint y: 115, distance: 100.3
click at [191, 115] on div "14 Any employee of the practice can view a patient's care history even though t…" at bounding box center [310, 152] width 265 height 77
click at [192, 116] on div "14" at bounding box center [196, 124] width 21 height 20
drag, startPoint x: 197, startPoint y: 125, endPoint x: 258, endPoint y: 172, distance: 77.4
click at [261, 172] on div "14 Any employee of the practice can view a patient's care history even though t…" at bounding box center [310, 152] width 265 height 77
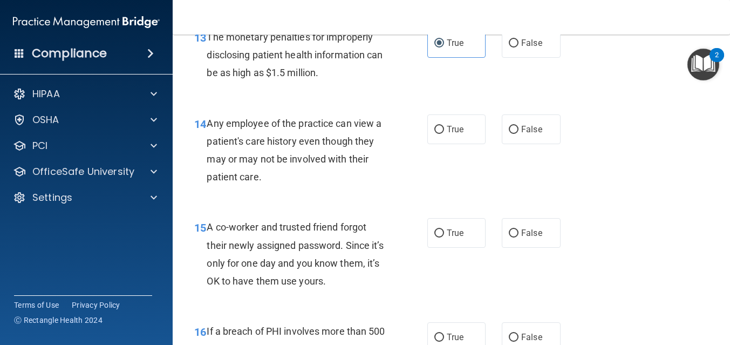
click at [371, 157] on div "Any employee of the practice can view a patient's care history even though they…" at bounding box center [300, 150] width 187 height 72
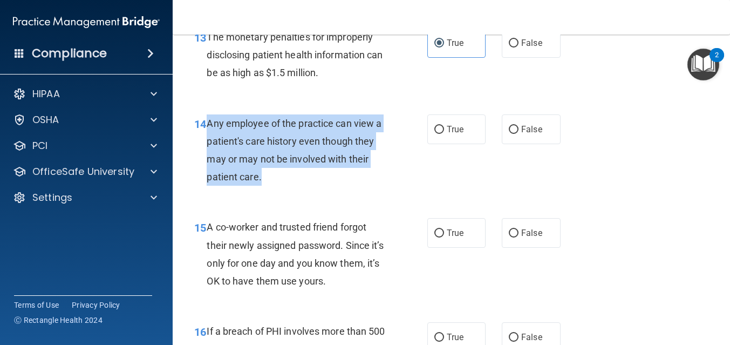
drag, startPoint x: 265, startPoint y: 174, endPoint x: 205, endPoint y: 117, distance: 83.6
click at [205, 122] on div "14 Any employee of the practice can view a patient's care history even though t…" at bounding box center [310, 152] width 265 height 77
click at [205, 117] on div "14" at bounding box center [196, 124] width 21 height 20
drag, startPoint x: 208, startPoint y: 121, endPoint x: 259, endPoint y: 189, distance: 85.3
click at [260, 189] on div "14 Any employee of the practice can view a patient's care history even though t…" at bounding box center [310, 152] width 265 height 77
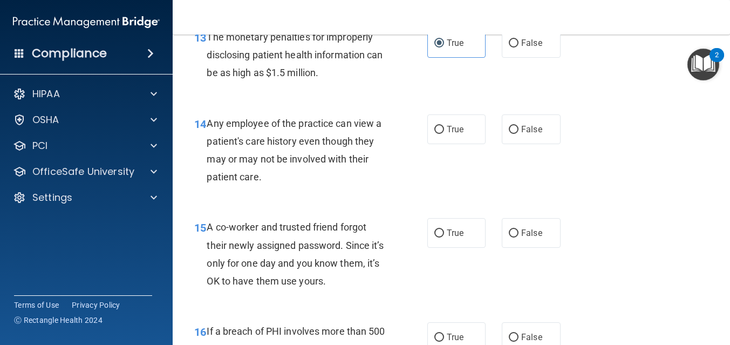
click at [262, 186] on div "14 Any employee of the practice can view a patient's care history even though t…" at bounding box center [310, 152] width 265 height 77
click at [512, 122] on label "False" at bounding box center [531, 129] width 59 height 30
click at [512, 126] on input "False" at bounding box center [514, 130] width 10 height 8
radio input "true"
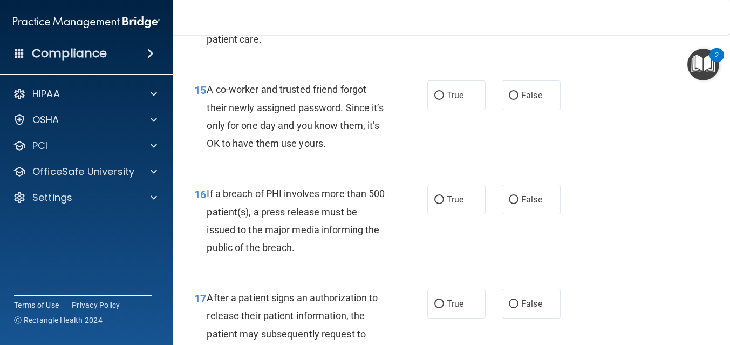
scroll to position [1441, 0]
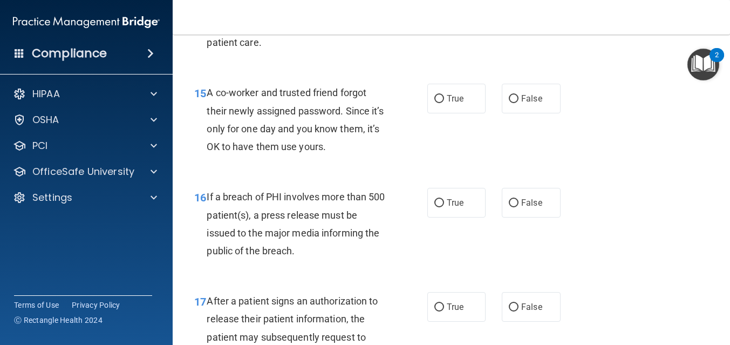
drag, startPoint x: 207, startPoint y: 96, endPoint x: 263, endPoint y: 113, distance: 58.0
click at [216, 97] on span "A co-worker and trusted friend forgot their newly assigned password. Since it’s…" at bounding box center [295, 119] width 177 height 65
drag, startPoint x: 300, startPoint y: 126, endPoint x: 318, endPoint y: 131, distance: 19.1
click at [318, 131] on span "A co-worker and trusted friend forgot their newly assigned password. Since it’s…" at bounding box center [295, 119] width 177 height 65
click at [317, 131] on span "A co-worker and trusted friend forgot their newly assigned password. Since it’s…" at bounding box center [295, 119] width 177 height 65
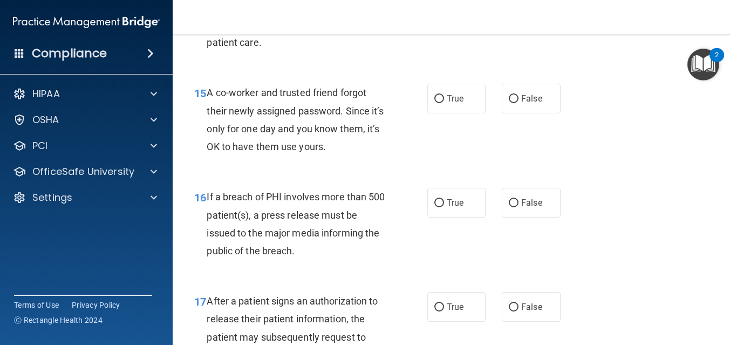
click at [322, 135] on div "A co-worker and trusted friend forgot their newly assigned password. Since it’s…" at bounding box center [300, 120] width 187 height 72
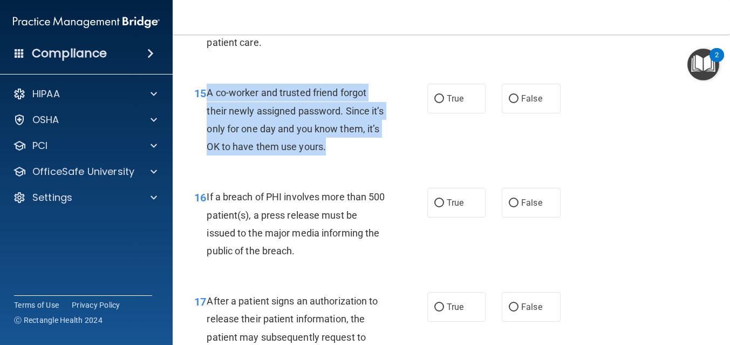
drag, startPoint x: 327, startPoint y: 147, endPoint x: 208, endPoint y: 97, distance: 129.6
click at [208, 97] on div "A co-worker and trusted friend forgot their newly assigned password. Since it’s…" at bounding box center [300, 120] width 187 height 72
click at [208, 97] on span "A co-worker and trusted friend forgot their newly assigned password. Since it’s…" at bounding box center [295, 119] width 177 height 65
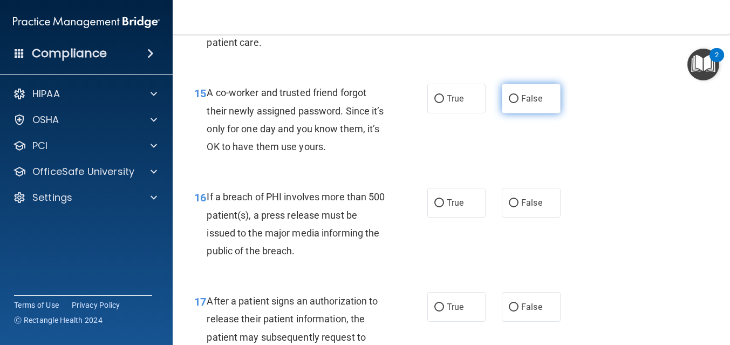
click at [513, 103] on input "False" at bounding box center [514, 99] width 10 height 8
radio input "true"
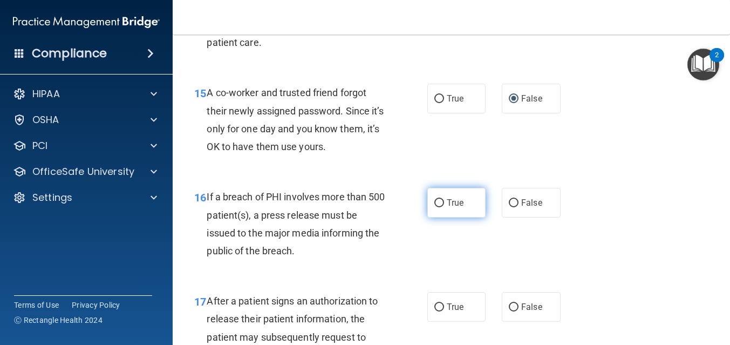
click at [453, 195] on label "True" at bounding box center [456, 203] width 59 height 30
click at [444, 199] on input "True" at bounding box center [439, 203] width 10 height 8
radio input "true"
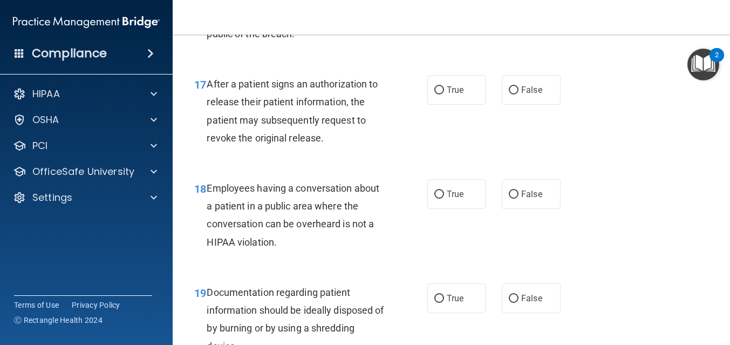
scroll to position [1665, 0]
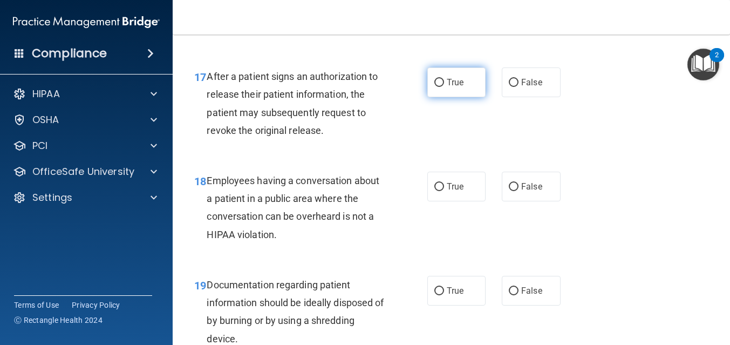
click at [456, 88] on label "True" at bounding box center [456, 82] width 59 height 30
click at [444, 87] on input "True" at bounding box center [439, 83] width 10 height 8
radio input "true"
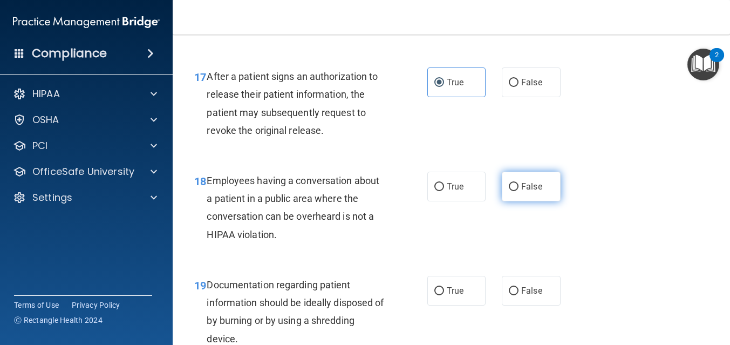
click at [522, 190] on span "False" at bounding box center [531, 186] width 21 height 10
click at [519, 190] on input "False" at bounding box center [514, 187] width 10 height 8
radio input "true"
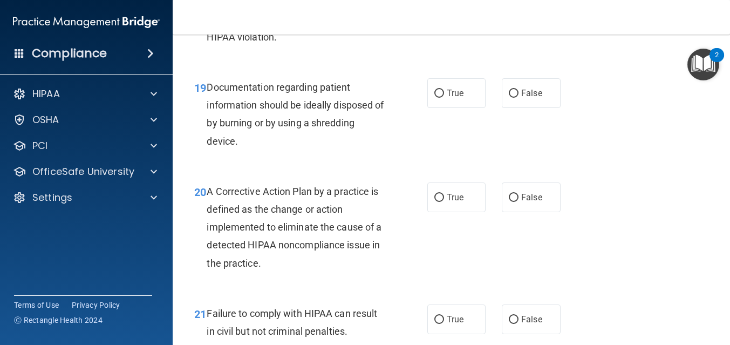
scroll to position [1873, 0]
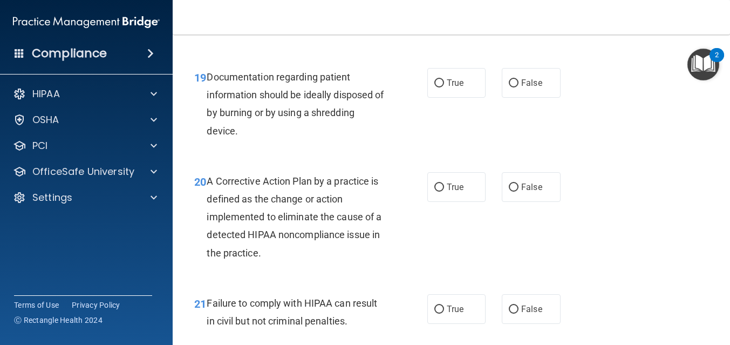
click at [465, 101] on div "19 Documentation regarding patient information should be ideally disposed of by…" at bounding box center [451, 106] width 530 height 104
click at [465, 95] on label "True" at bounding box center [456, 83] width 59 height 30
click at [444, 87] on input "True" at bounding box center [439, 83] width 10 height 8
radio input "true"
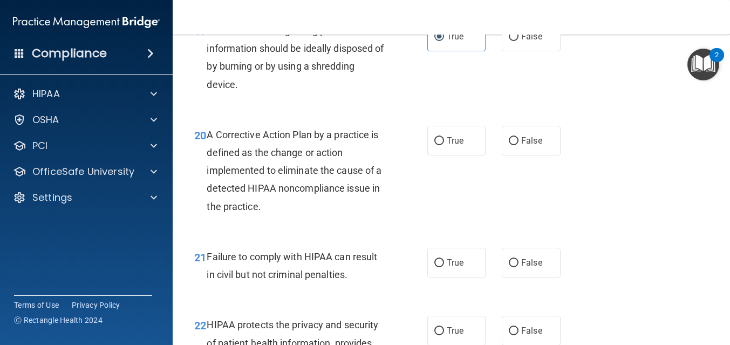
scroll to position [1920, 0]
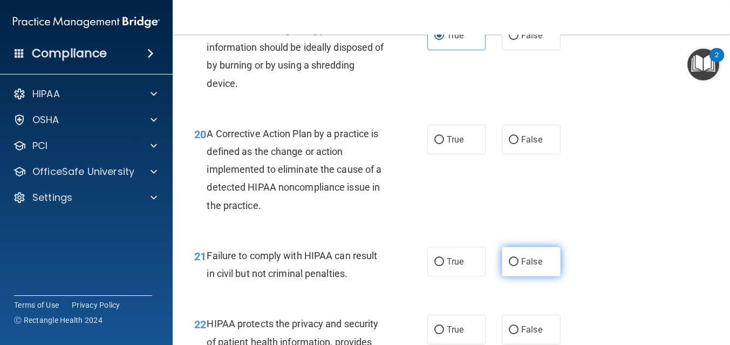
click at [520, 265] on label "False" at bounding box center [531, 262] width 59 height 30
click at [519, 265] on input "False" at bounding box center [514, 262] width 10 height 8
radio input "true"
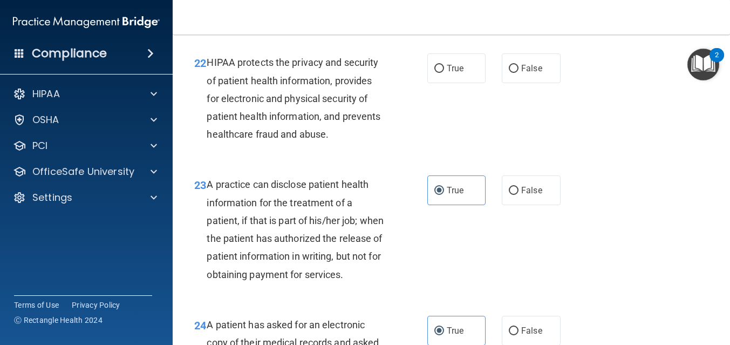
scroll to position [2181, 0]
click at [444, 72] on label "True" at bounding box center [456, 69] width 59 height 30
click at [444, 72] on input "True" at bounding box center [439, 69] width 10 height 8
radio input "true"
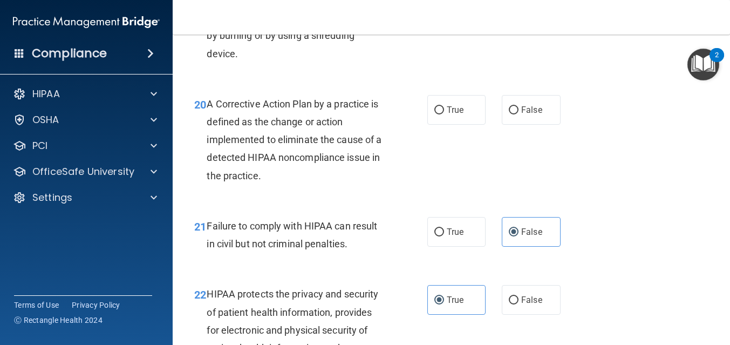
scroll to position [1912, 0]
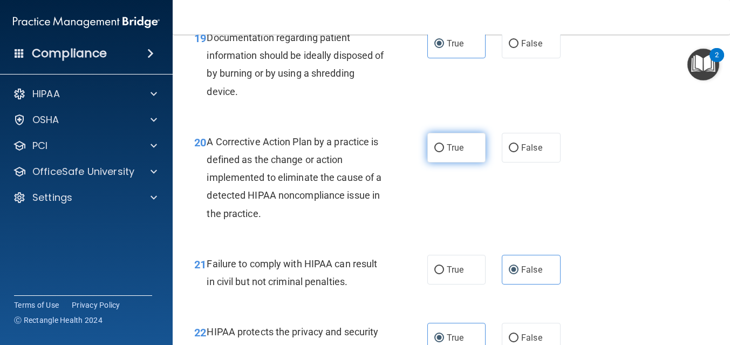
click at [441, 146] on input "True" at bounding box center [439, 148] width 10 height 8
radio input "true"
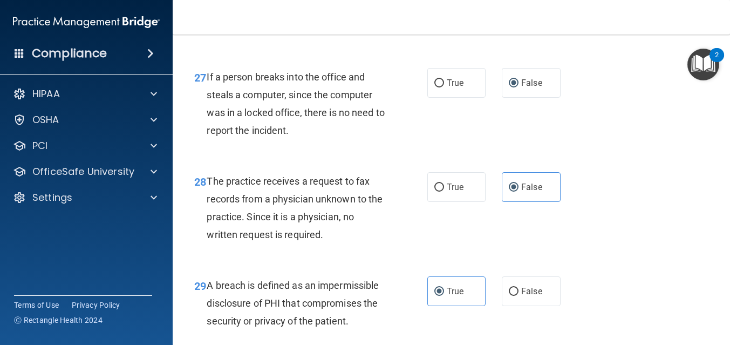
scroll to position [2974, 0]
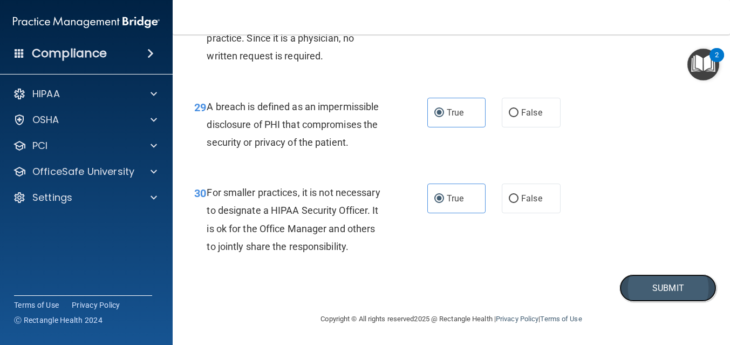
click at [662, 296] on button "Submit" at bounding box center [667, 288] width 97 height 28
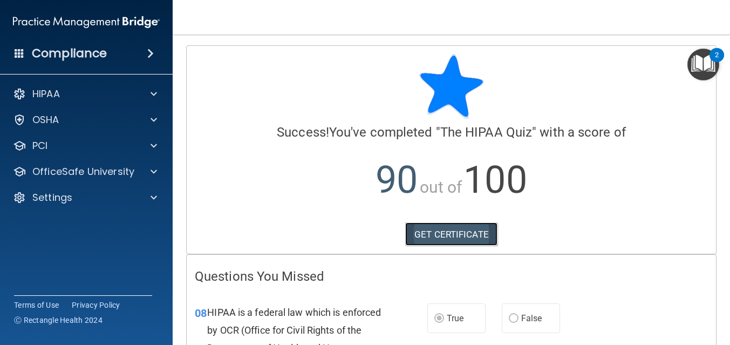
click at [445, 235] on link "GET CERTIFICATE" at bounding box center [451, 234] width 92 height 24
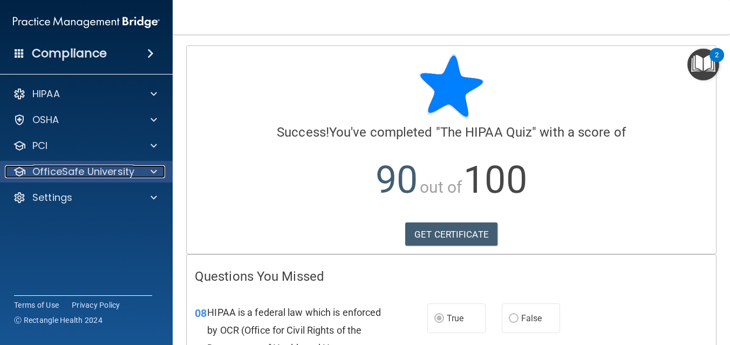
click at [136, 177] on div "OfficeSafe University" at bounding box center [72, 171] width 134 height 13
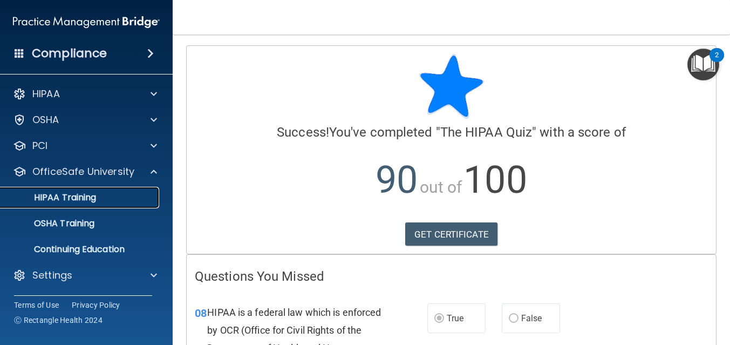
click at [138, 202] on div "HIPAA Training" at bounding box center [80, 197] width 147 height 11
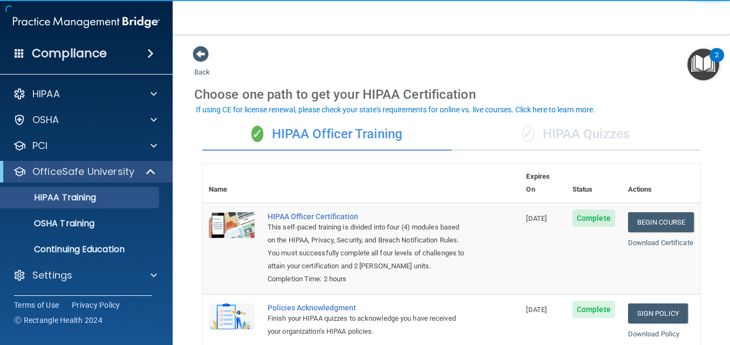
click at [578, 126] on div "✓ HIPAA Quizzes" at bounding box center [576, 134] width 249 height 32
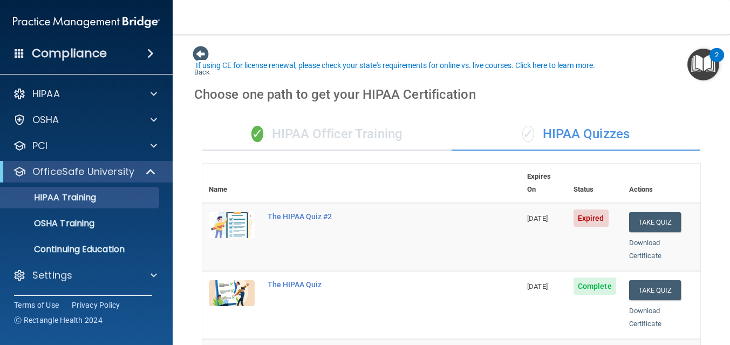
scroll to position [126, 0]
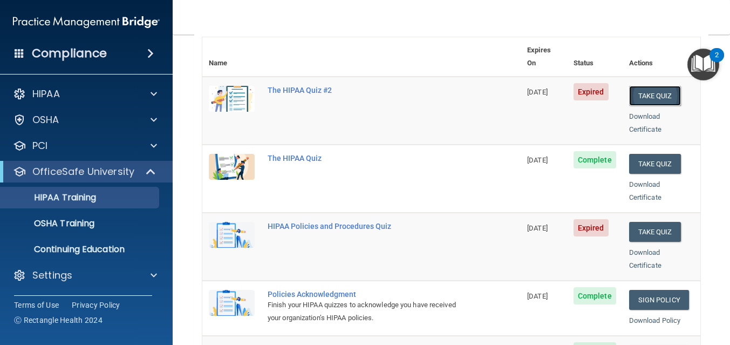
click at [659, 86] on button "Take Quiz" at bounding box center [655, 96] width 52 height 20
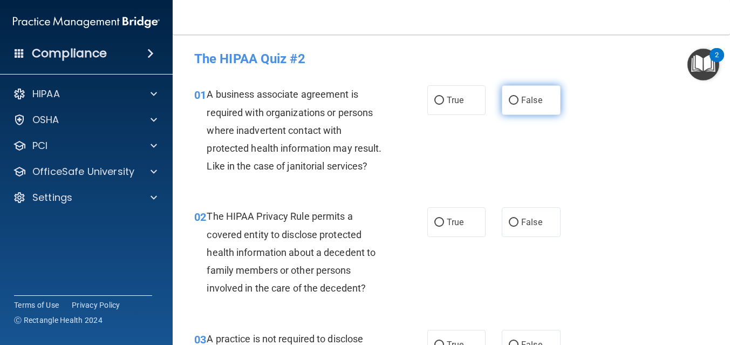
click at [511, 103] on input "False" at bounding box center [514, 101] width 10 height 8
radio input "true"
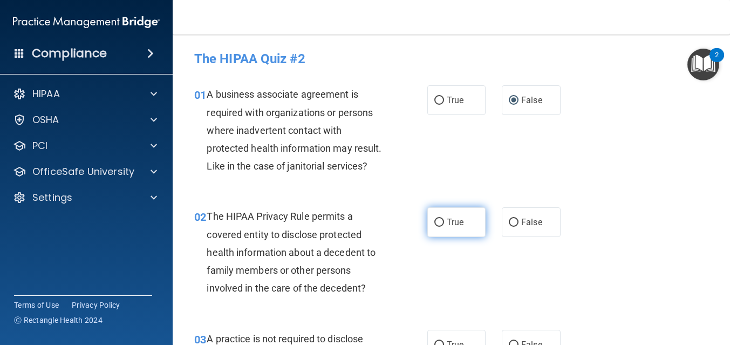
click at [480, 218] on label "True" at bounding box center [456, 222] width 59 height 30
click at [444, 219] on input "True" at bounding box center [439, 223] width 10 height 8
radio input "true"
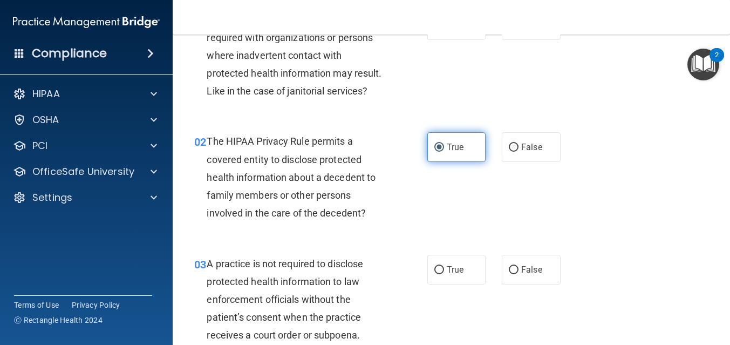
scroll to position [87, 0]
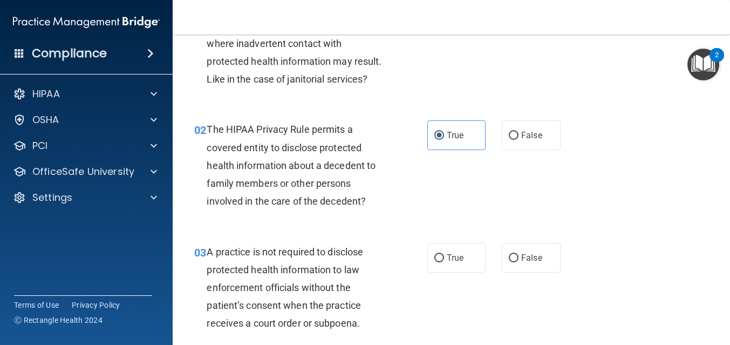
click at [545, 272] on div "03 A practice is not required to disclose protected health information to law e…" at bounding box center [451, 290] width 530 height 122
click at [543, 264] on label "False" at bounding box center [531, 258] width 59 height 30
click at [519, 262] on input "False" at bounding box center [514, 258] width 10 height 8
radio input "true"
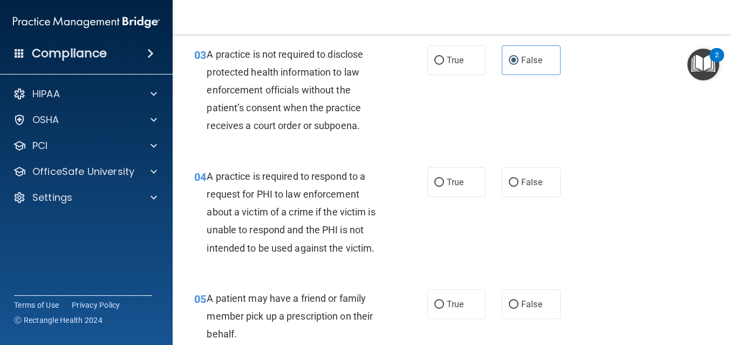
scroll to position [291, 0]
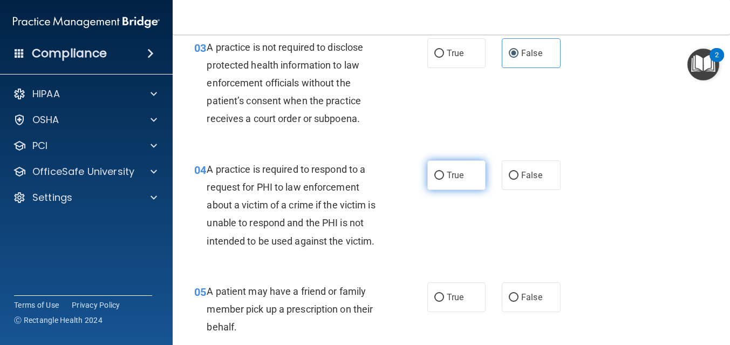
click at [454, 179] on span "True" at bounding box center [455, 175] width 17 height 10
click at [444, 179] on input "True" at bounding box center [439, 176] width 10 height 8
radio input "true"
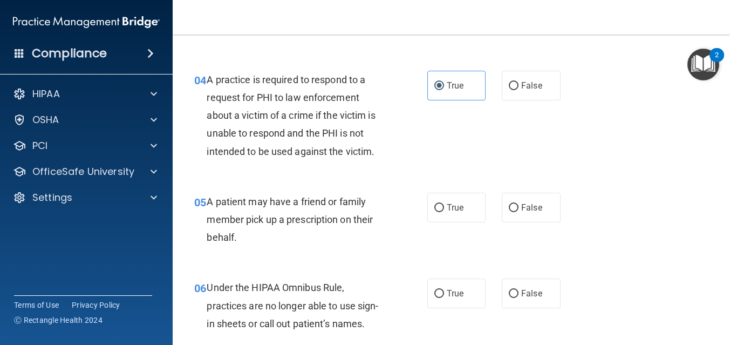
scroll to position [396, 0]
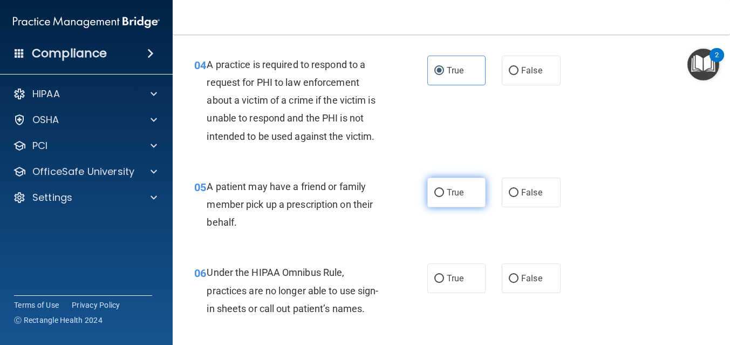
click at [458, 192] on span "True" at bounding box center [455, 192] width 17 height 10
click at [444, 192] on input "True" at bounding box center [439, 193] width 10 height 8
radio input "true"
click at [533, 283] on span "False" at bounding box center [531, 278] width 21 height 10
click at [519, 283] on input "False" at bounding box center [514, 279] width 10 height 8
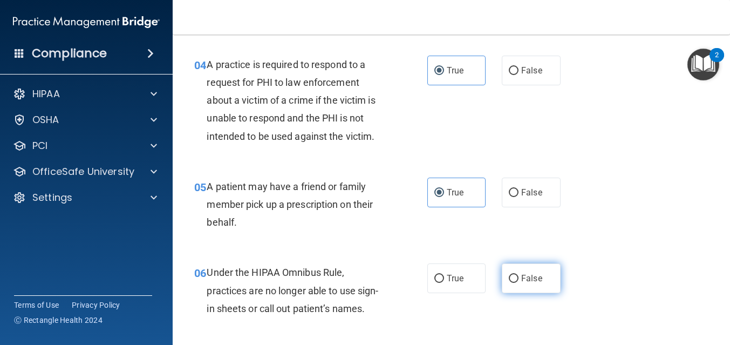
radio input "true"
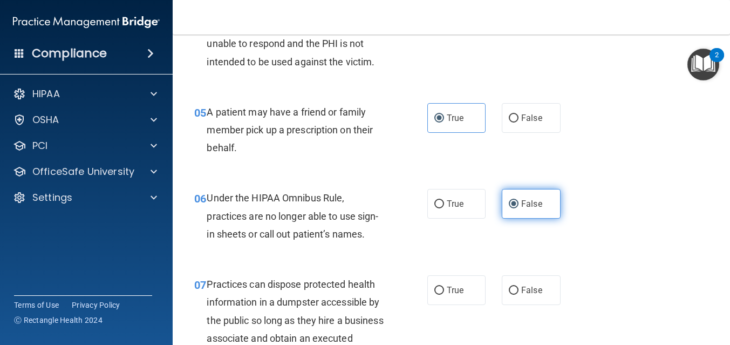
click at [533, 283] on label "False" at bounding box center [531, 290] width 59 height 30
click at [519, 287] on input "False" at bounding box center [514, 291] width 10 height 8
radio input "true"
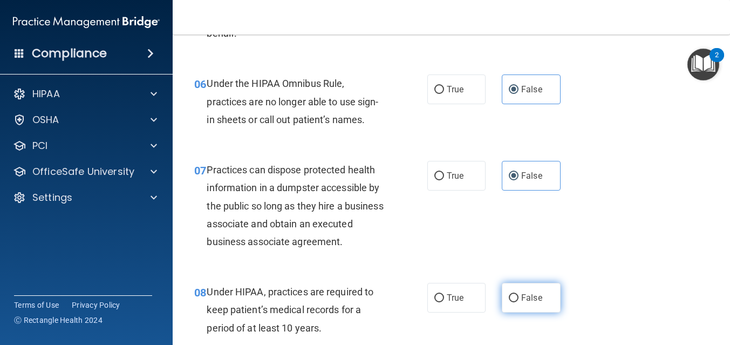
click at [533, 284] on label "False" at bounding box center [531, 298] width 59 height 30
click at [519, 294] on input "False" at bounding box center [514, 298] width 10 height 8
radio input "true"
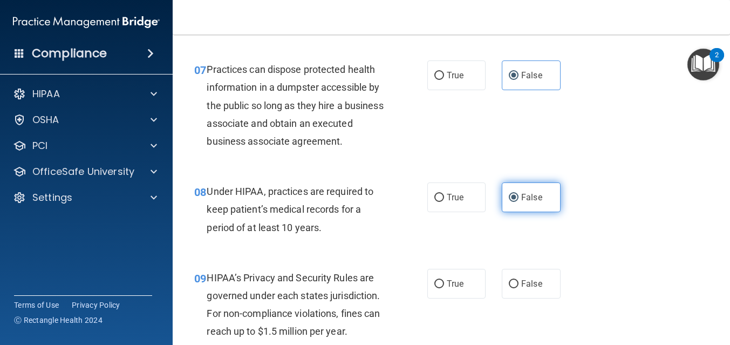
scroll to position [706, 0]
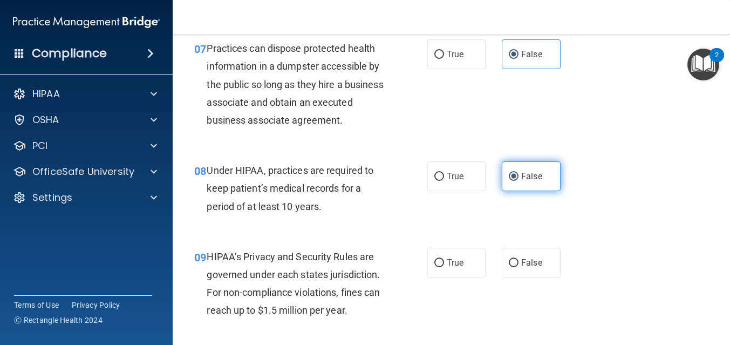
click at [533, 284] on div "09 HIPAA’s Privacy and Security Rules are governed under each states jurisdicti…" at bounding box center [451, 286] width 530 height 104
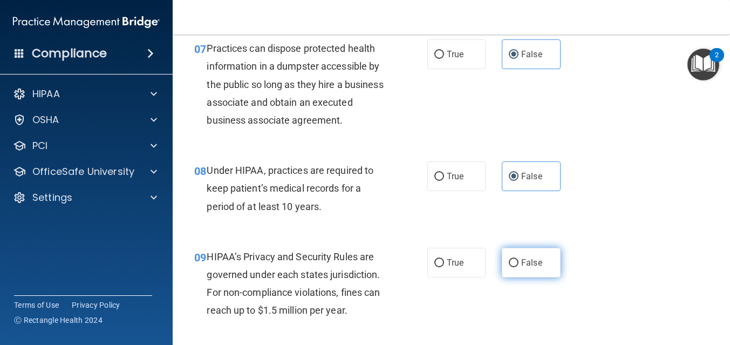
click at [541, 258] on span "False" at bounding box center [531, 262] width 21 height 10
click at [519, 259] on input "False" at bounding box center [514, 263] width 10 height 8
radio input "true"
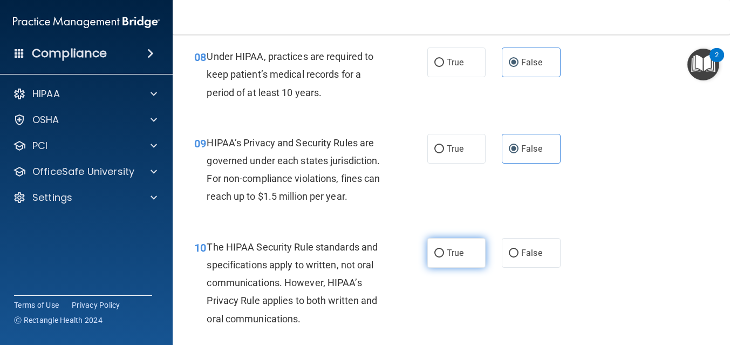
click at [436, 260] on label "True" at bounding box center [456, 253] width 59 height 30
click at [436, 257] on input "True" at bounding box center [439, 253] width 10 height 8
radio input "true"
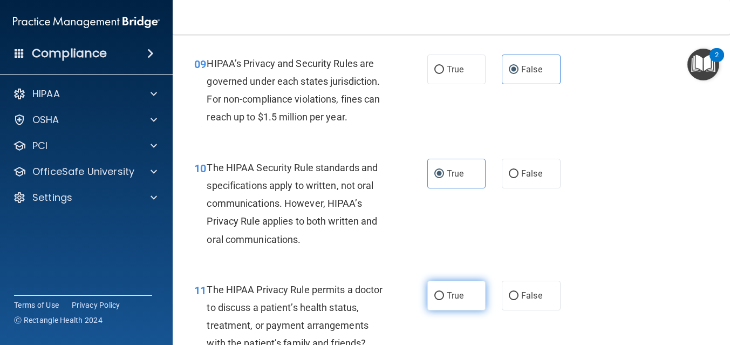
click at [458, 299] on span "True" at bounding box center [455, 295] width 17 height 10
click at [444, 299] on input "True" at bounding box center [439, 296] width 10 height 8
radio input "true"
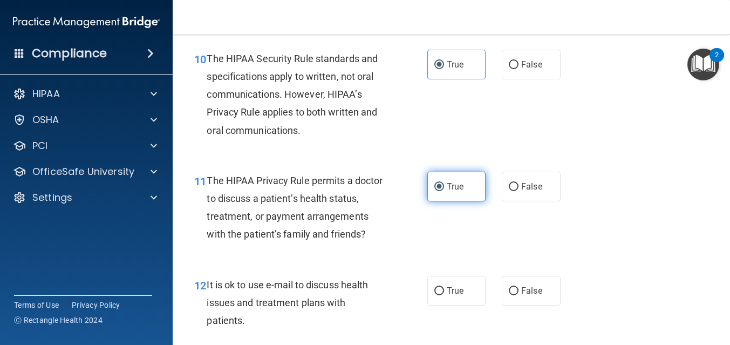
click at [458, 299] on label "True" at bounding box center [456, 291] width 59 height 30
click at [444, 295] on input "True" at bounding box center [439, 291] width 10 height 8
radio input "true"
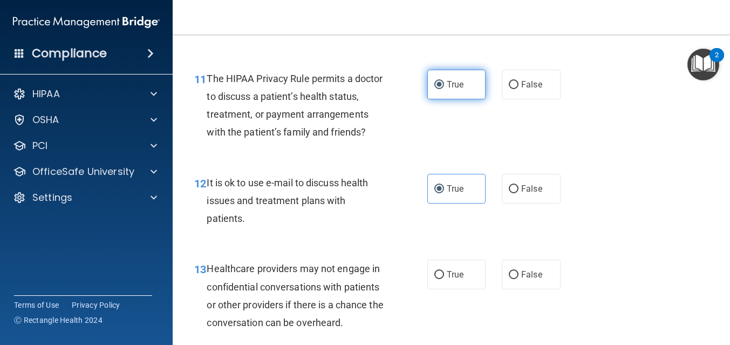
scroll to position [1111, 0]
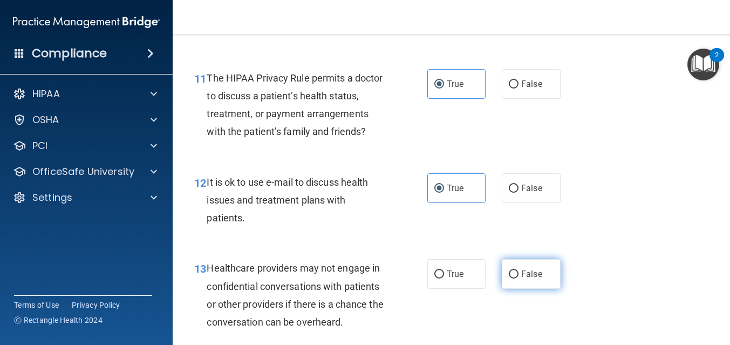
click at [507, 282] on label "False" at bounding box center [531, 274] width 59 height 30
click at [509, 278] on input "False" at bounding box center [514, 274] width 10 height 8
radio input "true"
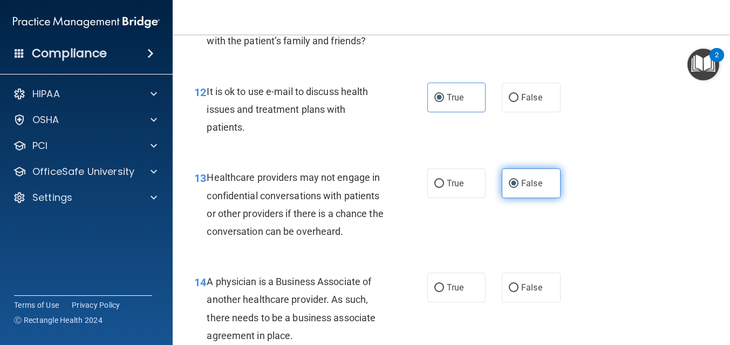
scroll to position [1231, 0]
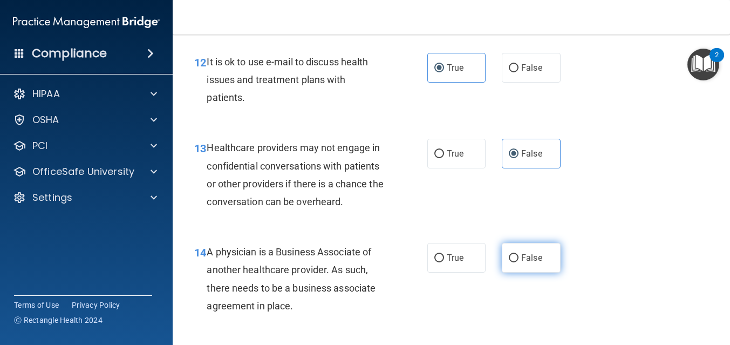
click at [515, 265] on label "False" at bounding box center [531, 258] width 59 height 30
click at [515, 262] on input "False" at bounding box center [514, 258] width 10 height 8
radio input "true"
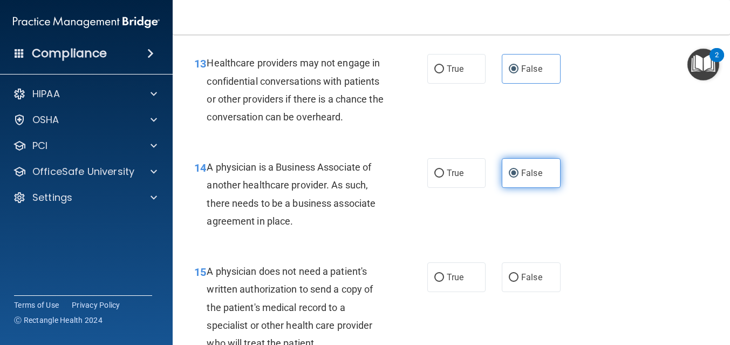
scroll to position [1348, 0]
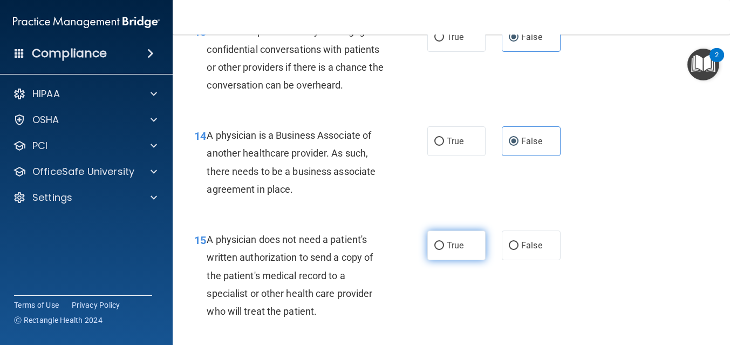
click at [465, 247] on label "True" at bounding box center [456, 245] width 59 height 30
click at [444, 247] on input "True" at bounding box center [439, 246] width 10 height 8
radio input "true"
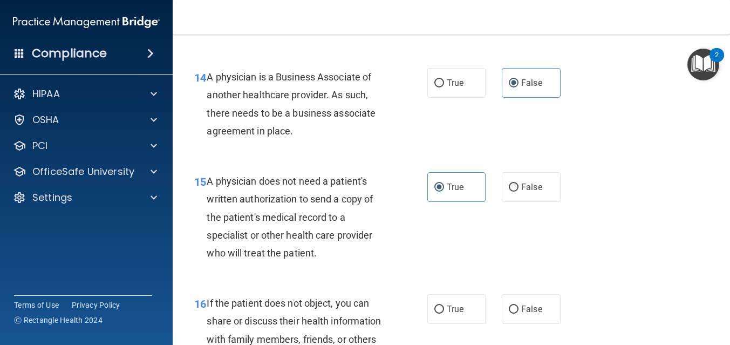
scroll to position [1414, 0]
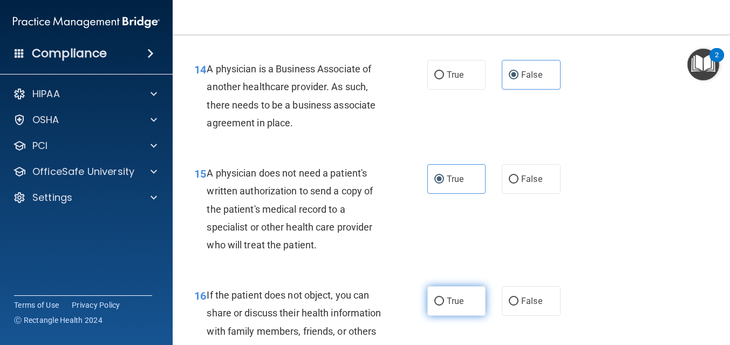
click at [459, 309] on label "True" at bounding box center [456, 301] width 59 height 30
click at [444, 305] on input "True" at bounding box center [439, 301] width 10 height 8
radio input "true"
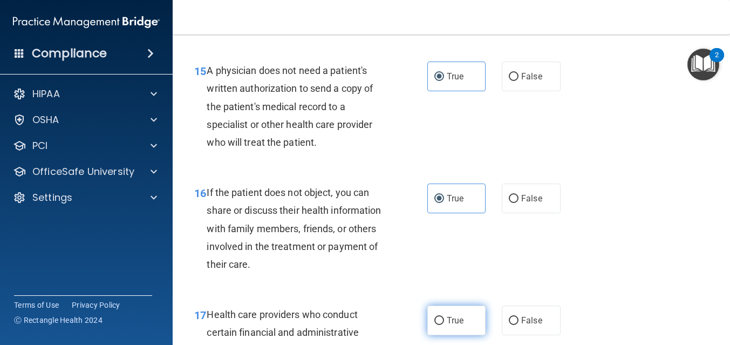
click at [469, 323] on label "True" at bounding box center [456, 320] width 59 height 30
click at [444, 323] on input "True" at bounding box center [439, 321] width 10 height 8
radio input "true"
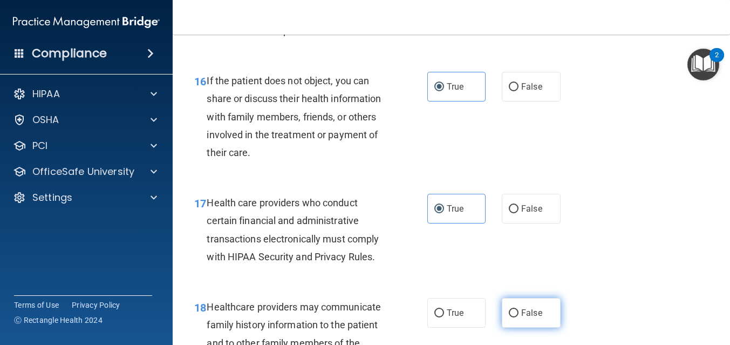
click at [515, 307] on label "False" at bounding box center [531, 313] width 59 height 30
click at [515, 309] on input "False" at bounding box center [514, 313] width 10 height 8
radio input "true"
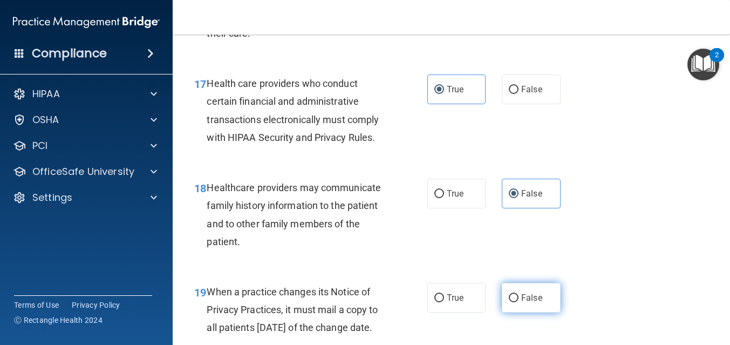
click at [516, 307] on label "False" at bounding box center [531, 298] width 59 height 30
click at [516, 302] on input "False" at bounding box center [514, 298] width 10 height 8
radio input "true"
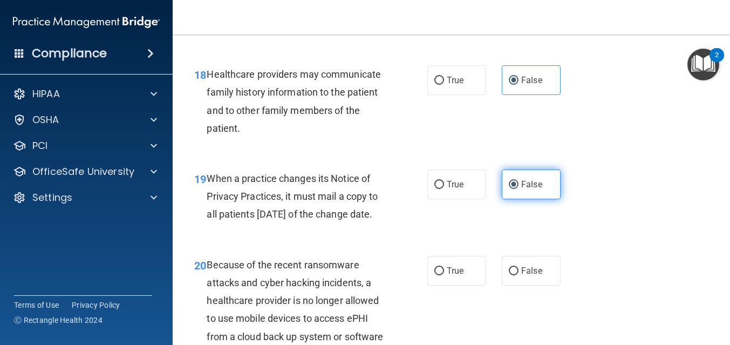
scroll to position [1879, 0]
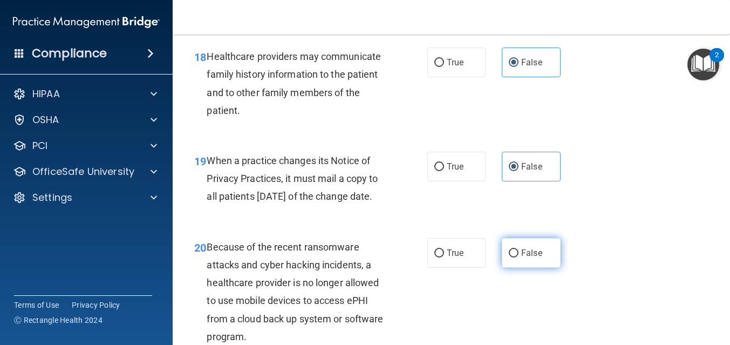
click at [527, 258] on span "False" at bounding box center [531, 253] width 21 height 10
click at [519, 257] on input "False" at bounding box center [514, 253] width 10 height 8
radio input "true"
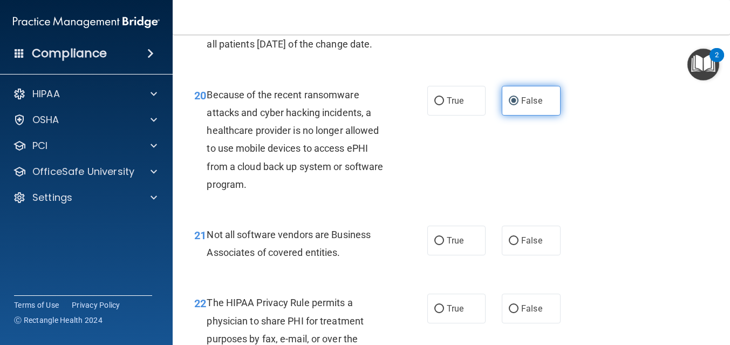
scroll to position [2047, 0]
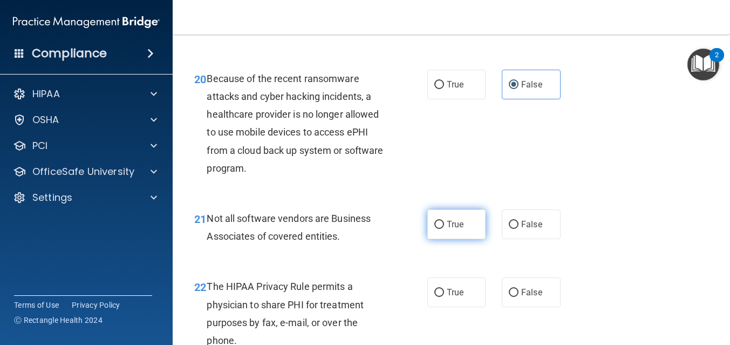
click at [470, 239] on label "True" at bounding box center [456, 224] width 59 height 30
click at [444, 229] on input "True" at bounding box center [439, 225] width 10 height 8
radio input "true"
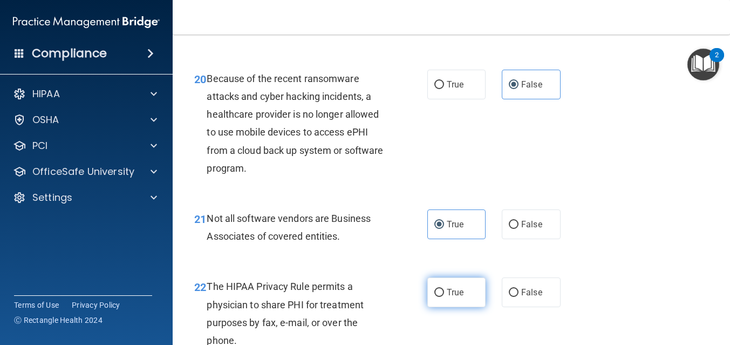
click at [471, 302] on label "True" at bounding box center [456, 292] width 59 height 30
click at [444, 297] on input "True" at bounding box center [439, 293] width 10 height 8
radio input "true"
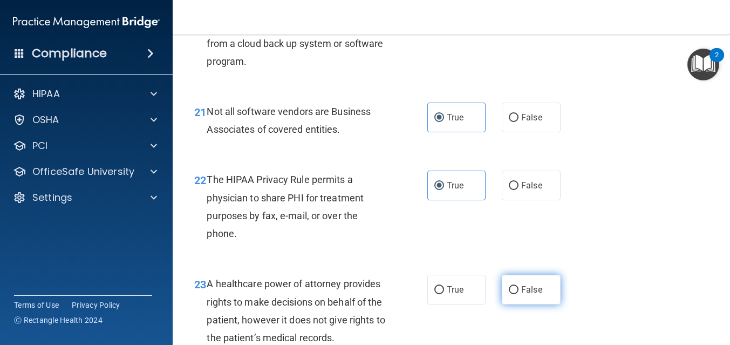
click at [531, 295] on span "False" at bounding box center [531, 289] width 21 height 10
click at [519, 294] on input "False" at bounding box center [514, 290] width 10 height 8
radio input "true"
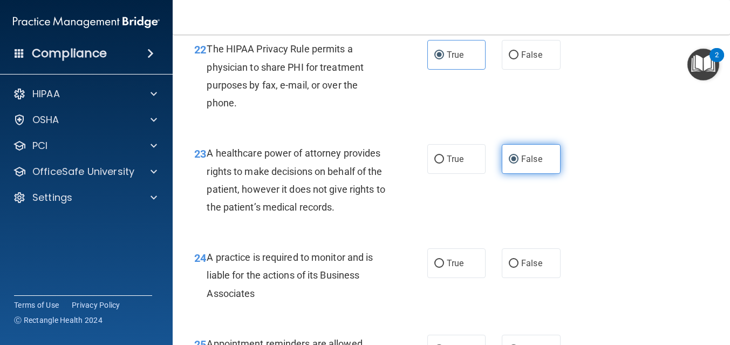
scroll to position [2352, 0]
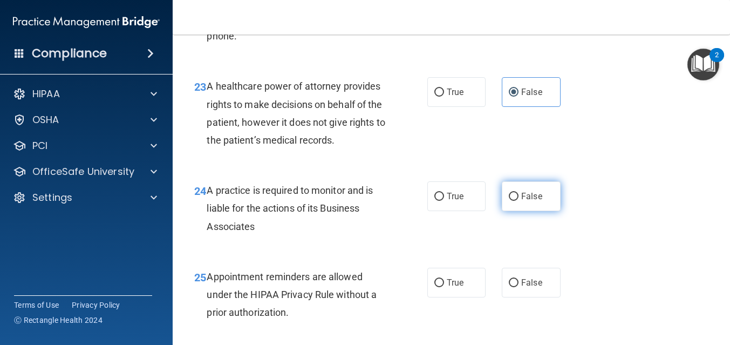
click at [514, 211] on label "False" at bounding box center [531, 196] width 59 height 30
click at [514, 201] on input "False" at bounding box center [514, 197] width 10 height 8
radio input "true"
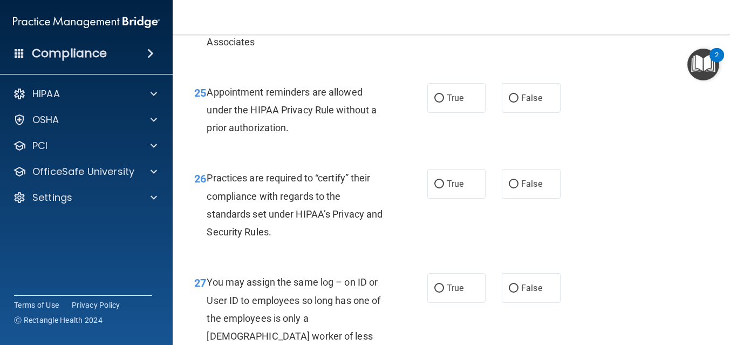
scroll to position [2556, 0]
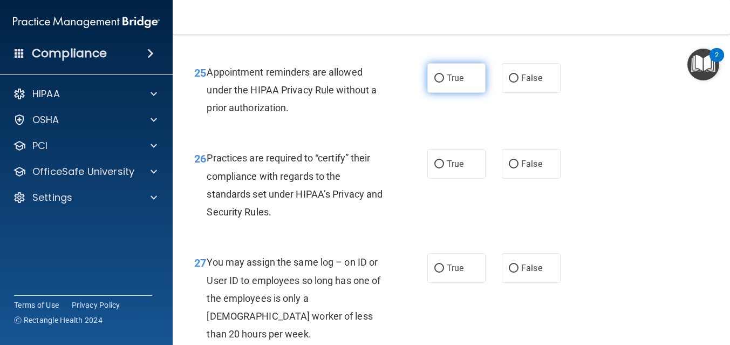
click at [466, 93] on label "True" at bounding box center [456, 78] width 59 height 30
click at [444, 83] on input "True" at bounding box center [439, 78] width 10 height 8
radio input "true"
click at [520, 156] on div "26 Practices are required to “certify” their compliance with regards to the sta…" at bounding box center [451, 187] width 530 height 104
click at [520, 166] on div "26 Practices are required to “certify” their compliance with regards to the sta…" at bounding box center [451, 187] width 530 height 104
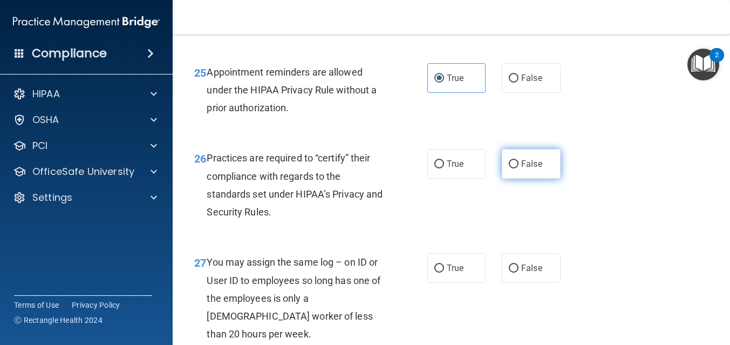
click at [521, 179] on label "False" at bounding box center [531, 164] width 59 height 30
click at [519, 168] on input "False" at bounding box center [514, 164] width 10 height 8
radio input "true"
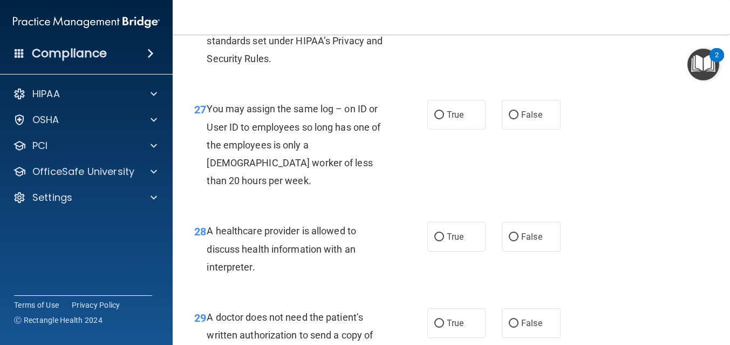
scroll to position [2709, 0]
click at [518, 124] on label "False" at bounding box center [531, 115] width 59 height 30
click at [518, 120] on input "False" at bounding box center [514, 116] width 10 height 8
radio input "true"
click at [467, 253] on div "28 A healthcare provider is allowed to discuss health information with an inter…" at bounding box center [451, 252] width 530 height 86
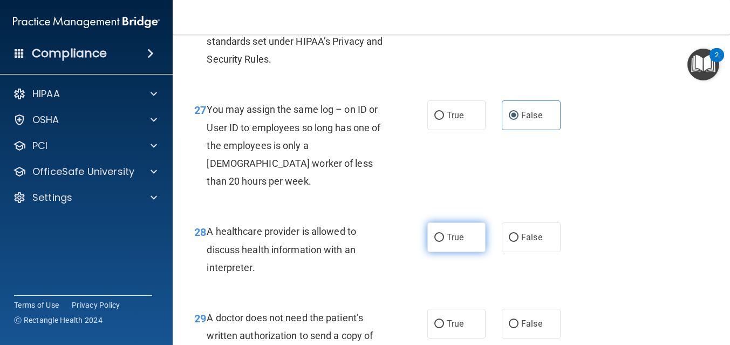
click at [472, 247] on label "True" at bounding box center [456, 237] width 59 height 30
click at [444, 242] on input "True" at bounding box center [439, 238] width 10 height 8
radio input "true"
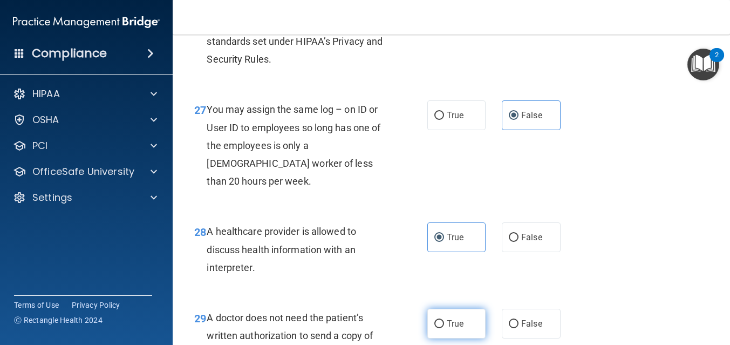
click at [467, 334] on label "True" at bounding box center [456, 324] width 59 height 30
click at [444, 328] on input "True" at bounding box center [439, 324] width 10 height 8
radio input "true"
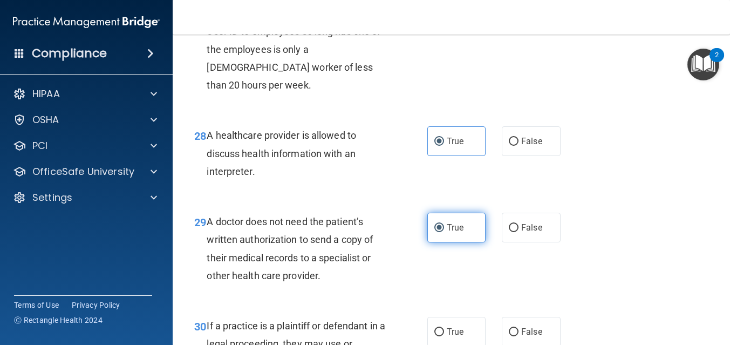
scroll to position [2832, 0]
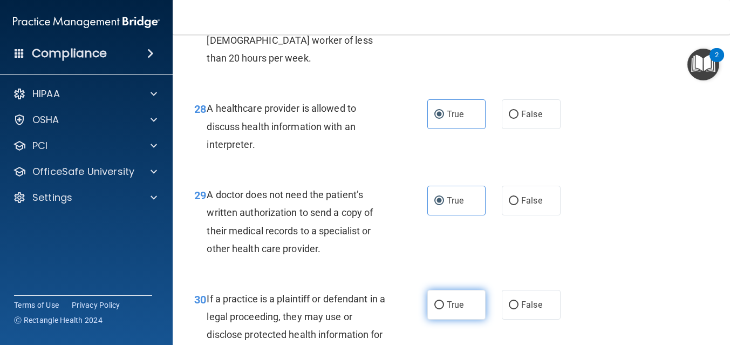
click at [460, 304] on span "True" at bounding box center [455, 304] width 17 height 10
click at [444, 304] on input "True" at bounding box center [439, 305] width 10 height 8
radio input "true"
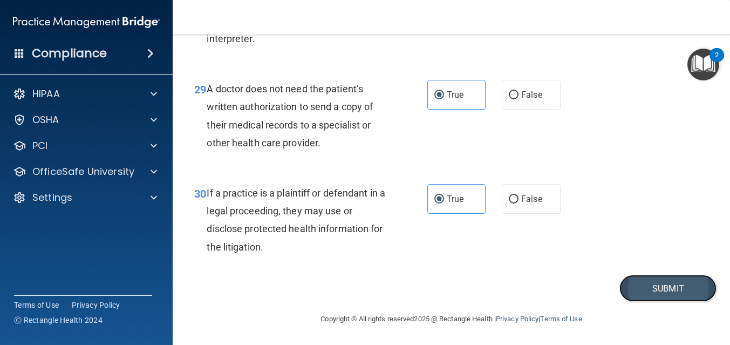
click at [659, 290] on button "Submit" at bounding box center [667, 289] width 97 height 28
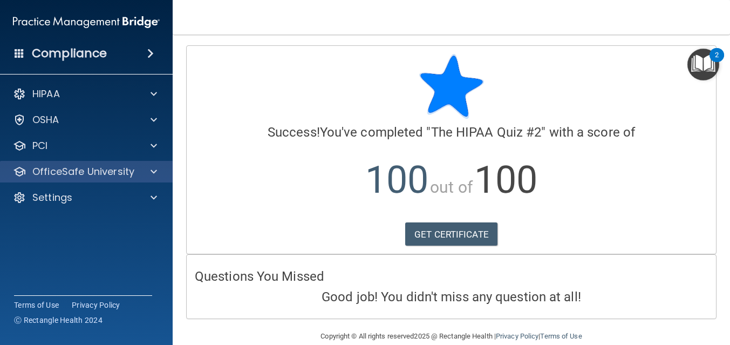
click at [138, 181] on div "OfficeSafe University" at bounding box center [86, 172] width 173 height 22
click at [156, 174] on span at bounding box center [154, 171] width 6 height 13
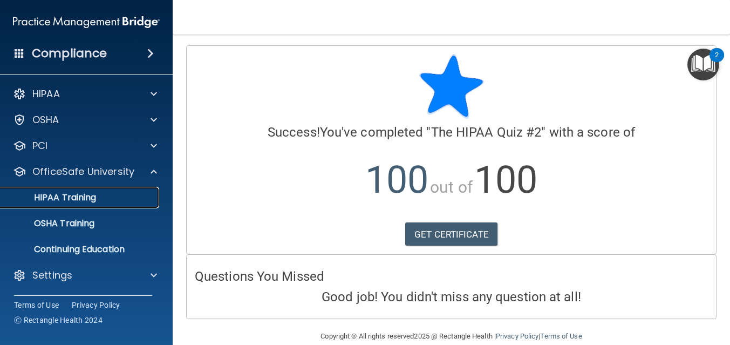
click at [134, 201] on div "HIPAA Training" at bounding box center [80, 197] width 147 height 11
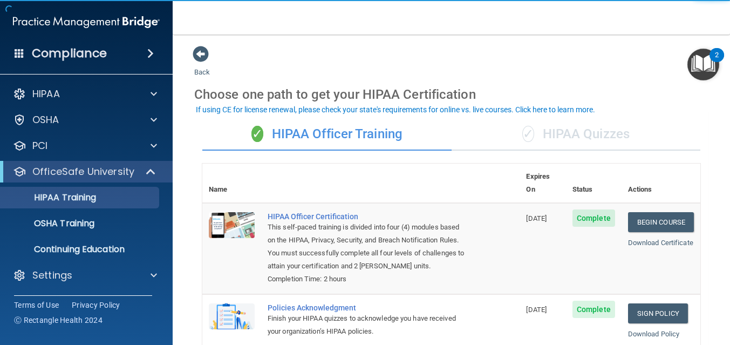
click at [581, 129] on div "✓ HIPAA Quizzes" at bounding box center [576, 134] width 249 height 32
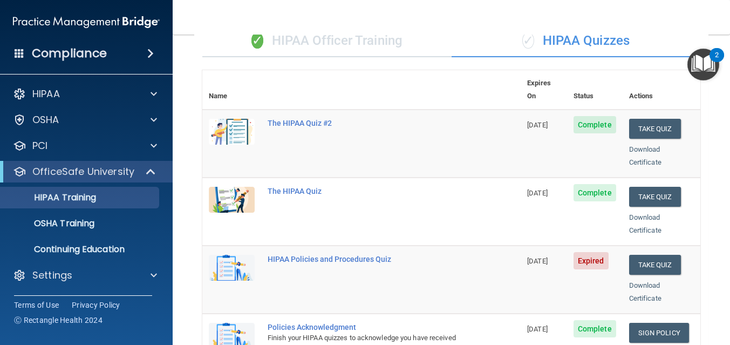
scroll to position [119, 0]
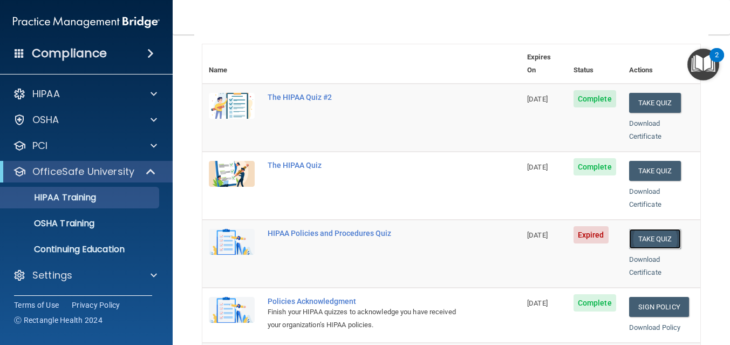
click at [659, 229] on button "Take Quiz" at bounding box center [655, 239] width 52 height 20
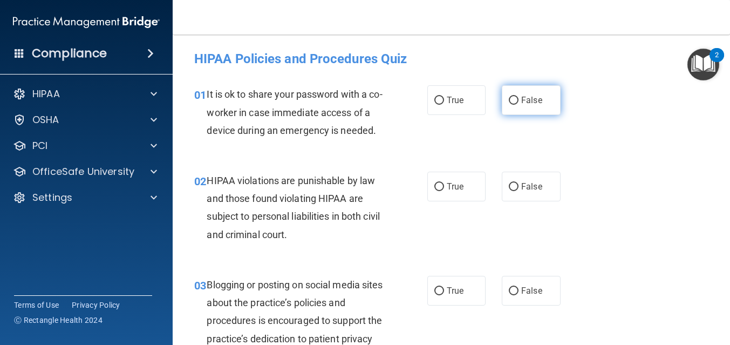
click at [510, 99] on input "False" at bounding box center [514, 101] width 10 height 8
radio input "true"
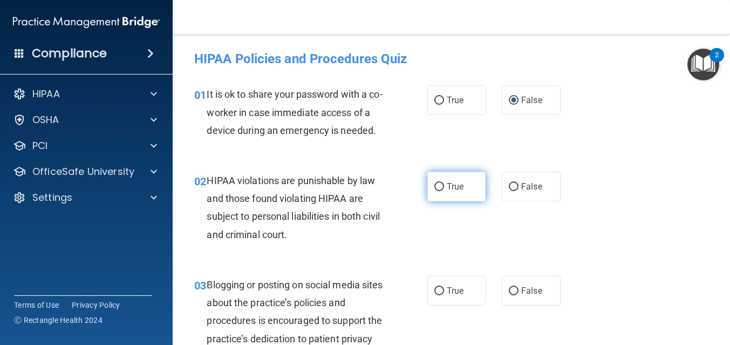
click at [444, 184] on label "True" at bounding box center [456, 187] width 59 height 30
click at [444, 184] on input "True" at bounding box center [439, 187] width 10 height 8
radio input "true"
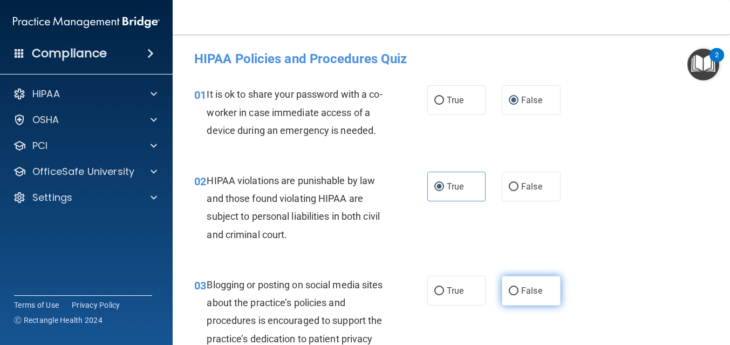
click at [518, 291] on input "False" at bounding box center [514, 291] width 10 height 8
radio input "true"
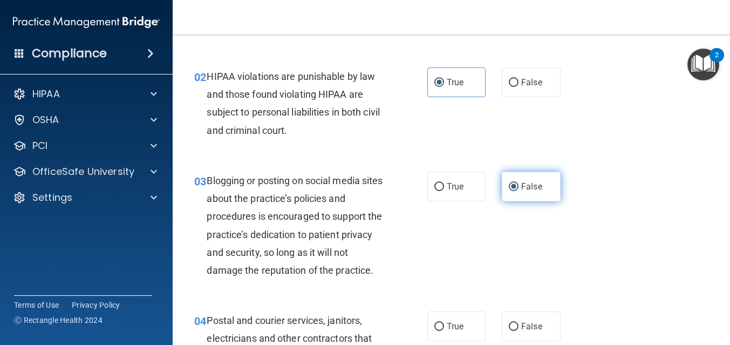
scroll to position [105, 0]
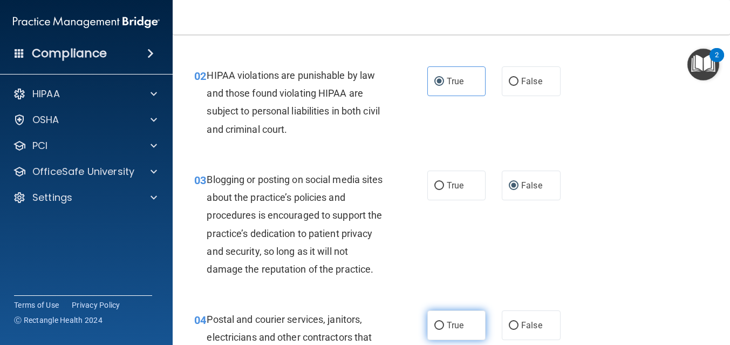
click at [439, 319] on label "True" at bounding box center [456, 325] width 59 height 30
click at [439, 322] on input "True" at bounding box center [439, 326] width 10 height 8
radio input "true"
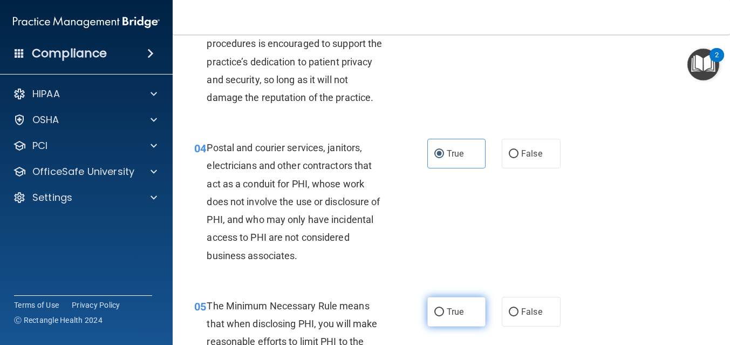
click at [439, 319] on label "True" at bounding box center [456, 312] width 59 height 30
click at [439, 316] on input "True" at bounding box center [439, 312] width 10 height 8
radio input "true"
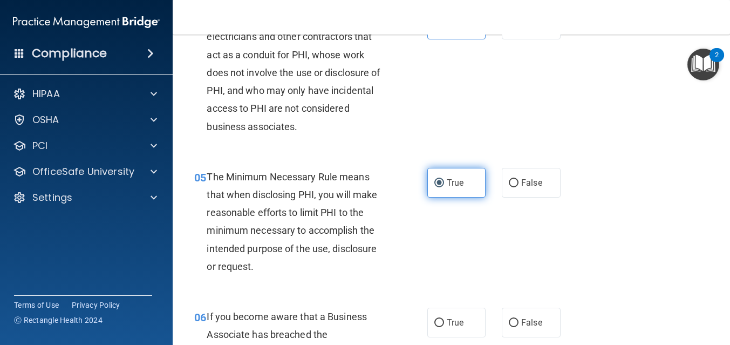
scroll to position [415, 0]
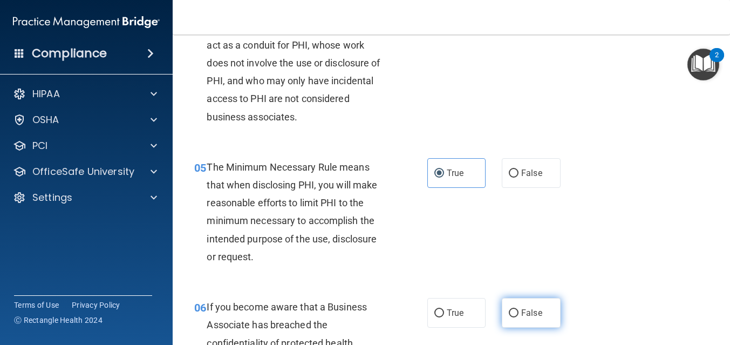
click at [517, 310] on input "False" at bounding box center [514, 313] width 10 height 8
radio input "true"
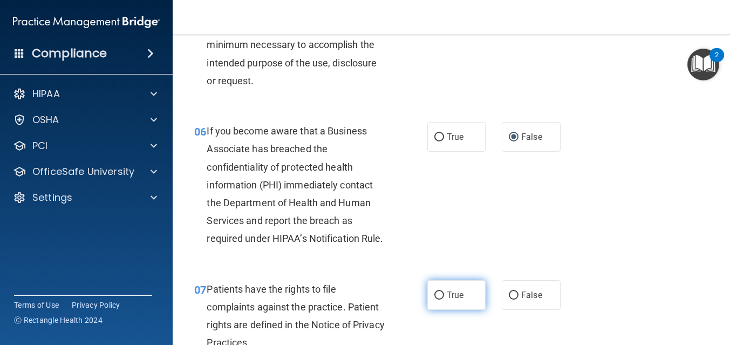
click at [451, 292] on span "True" at bounding box center [455, 295] width 17 height 10
click at [444, 292] on input "True" at bounding box center [439, 295] width 10 height 8
radio input "true"
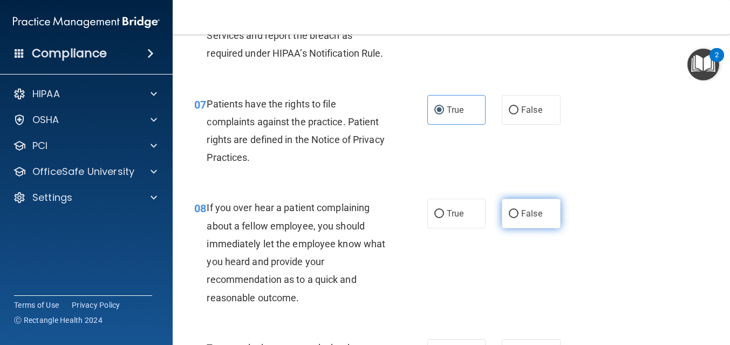
click at [523, 224] on label "False" at bounding box center [531, 214] width 59 height 30
click at [519, 218] on input "False" at bounding box center [514, 214] width 10 height 8
radio input "true"
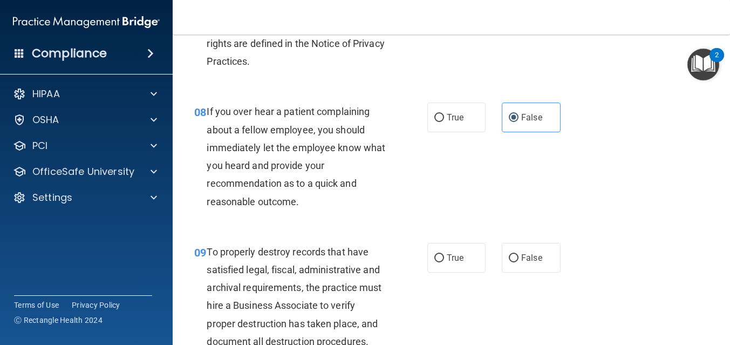
click at [518, 267] on label "False" at bounding box center [531, 258] width 59 height 30
click at [518, 262] on input "False" at bounding box center [514, 258] width 10 height 8
radio input "true"
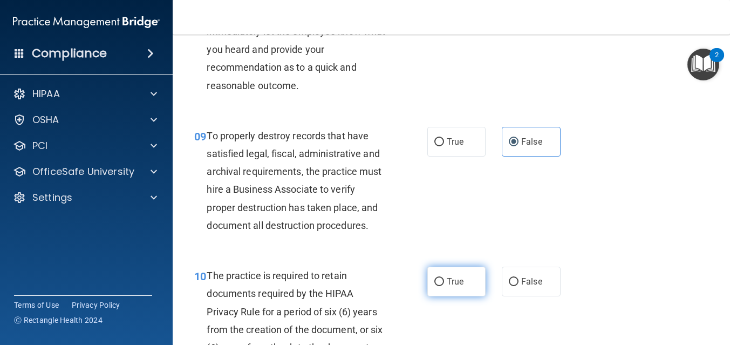
click at [445, 282] on label "True" at bounding box center [456, 282] width 59 height 30
click at [444, 282] on input "True" at bounding box center [439, 282] width 10 height 8
radio input "true"
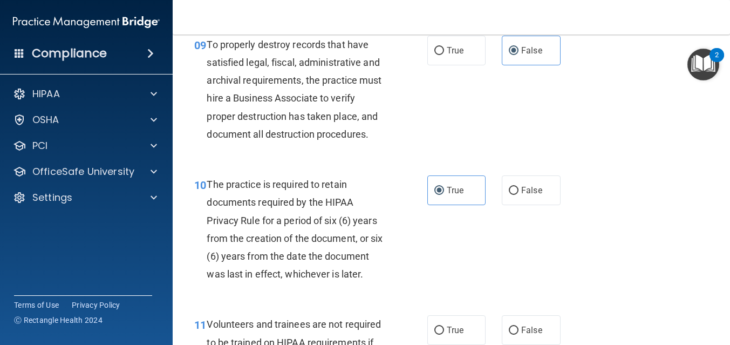
scroll to position [1098, 0]
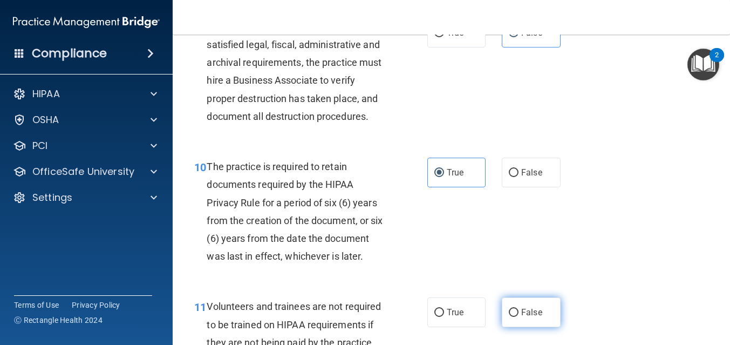
click at [536, 311] on span "False" at bounding box center [531, 312] width 21 height 10
click at [519, 311] on input "False" at bounding box center [514, 313] width 10 height 8
radio input "true"
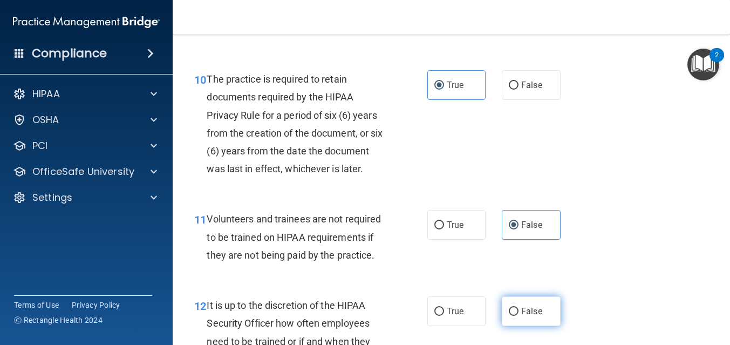
click at [517, 309] on input "False" at bounding box center [514, 312] width 10 height 8
radio input "true"
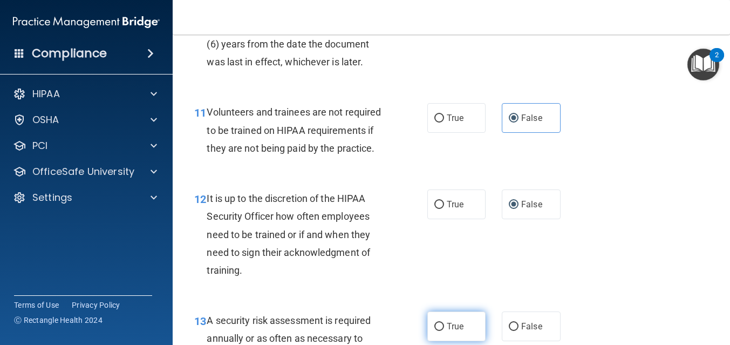
click at [448, 324] on span "True" at bounding box center [455, 326] width 17 height 10
click at [444, 324] on input "True" at bounding box center [439, 327] width 10 height 8
radio input "true"
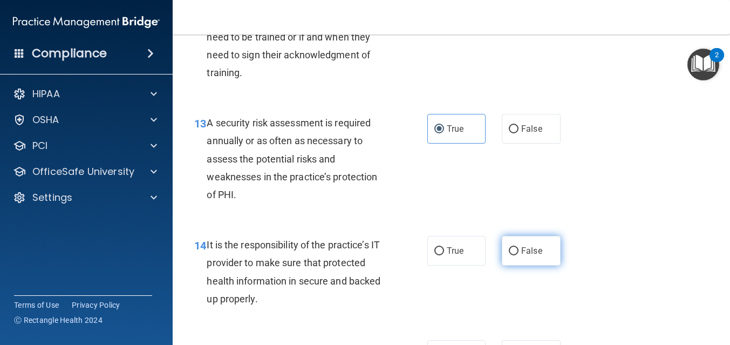
click at [520, 256] on label "False" at bounding box center [531, 251] width 59 height 30
click at [519, 255] on input "False" at bounding box center [514, 251] width 10 height 8
radio input "true"
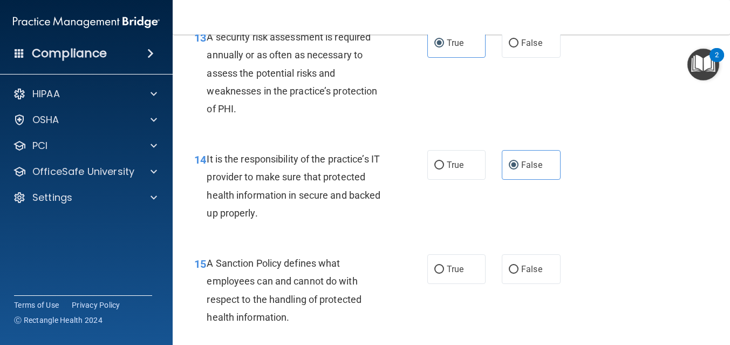
click at [517, 268] on input "False" at bounding box center [514, 269] width 10 height 8
radio input "true"
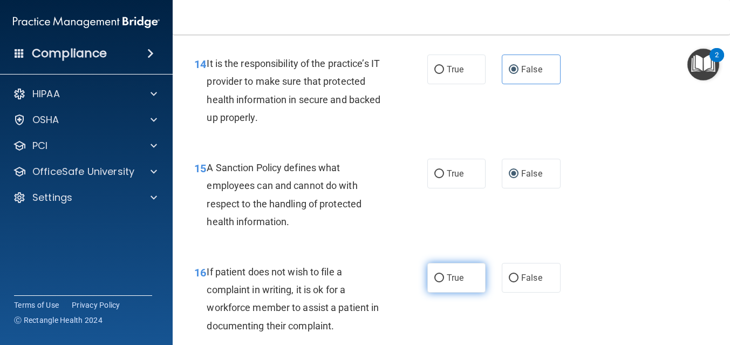
click at [457, 269] on label "True" at bounding box center [456, 278] width 59 height 30
click at [444, 274] on input "True" at bounding box center [439, 278] width 10 height 8
radio input "true"
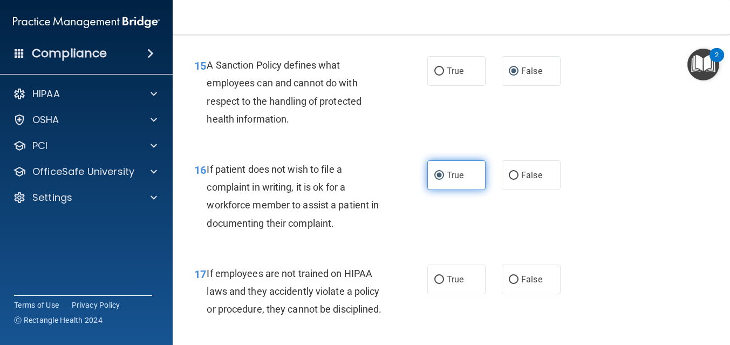
scroll to position [1786, 0]
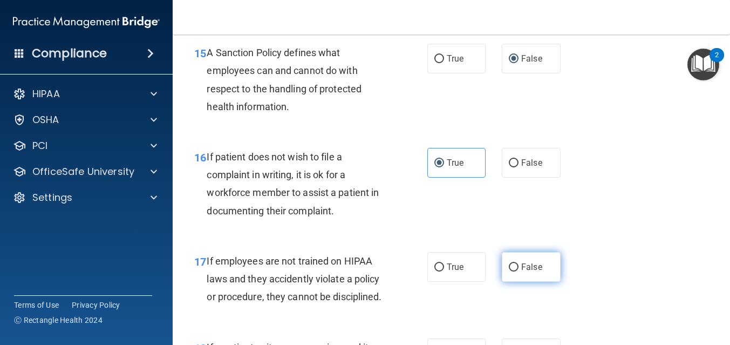
click at [526, 264] on span "False" at bounding box center [531, 267] width 21 height 10
click at [519, 264] on input "False" at bounding box center [514, 267] width 10 height 8
radio input "true"
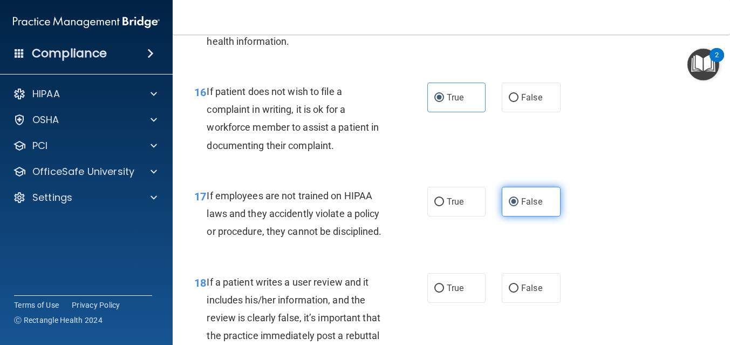
click at [519, 276] on label "False" at bounding box center [531, 288] width 59 height 30
click at [519, 284] on input "False" at bounding box center [514, 288] width 10 height 8
radio input "true"
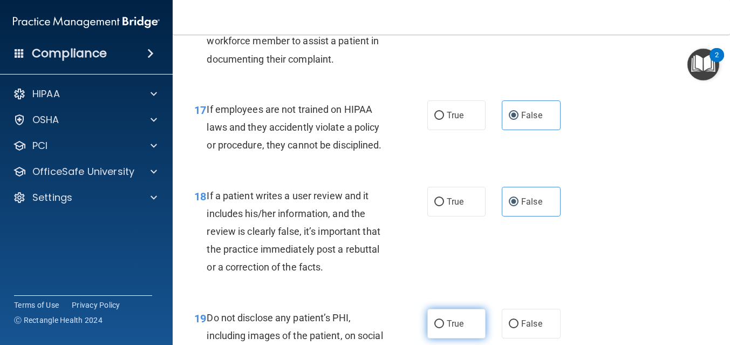
click at [451, 317] on label "True" at bounding box center [456, 324] width 59 height 30
click at [444, 320] on input "True" at bounding box center [439, 324] width 10 height 8
radio input "true"
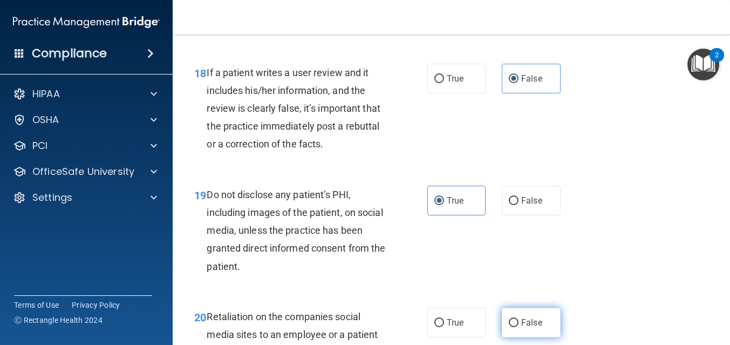
click at [523, 321] on span "False" at bounding box center [531, 322] width 21 height 10
click at [519, 321] on input "False" at bounding box center [514, 323] width 10 height 8
radio input "true"
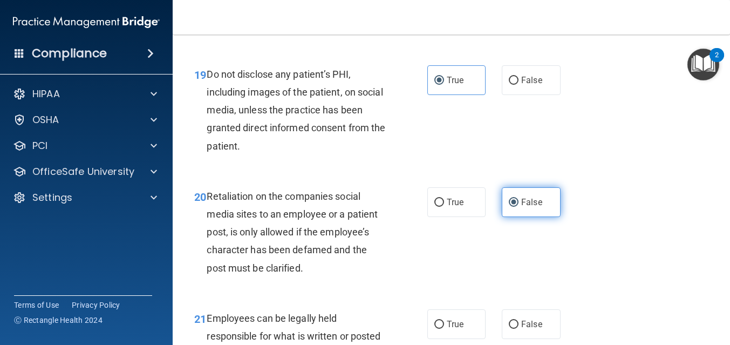
scroll to position [2201, 0]
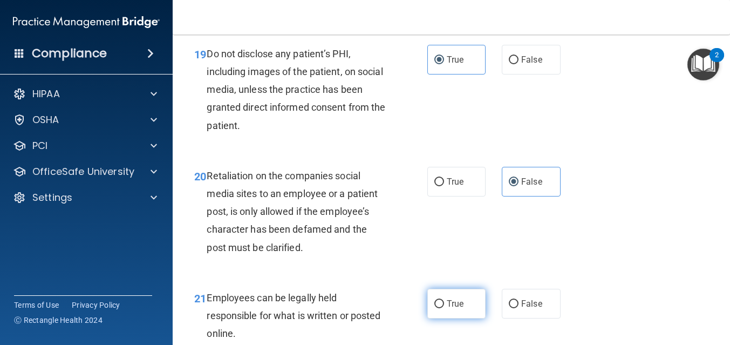
click at [447, 296] on label "True" at bounding box center [456, 304] width 59 height 30
click at [444, 300] on input "True" at bounding box center [439, 304] width 10 height 8
radio input "true"
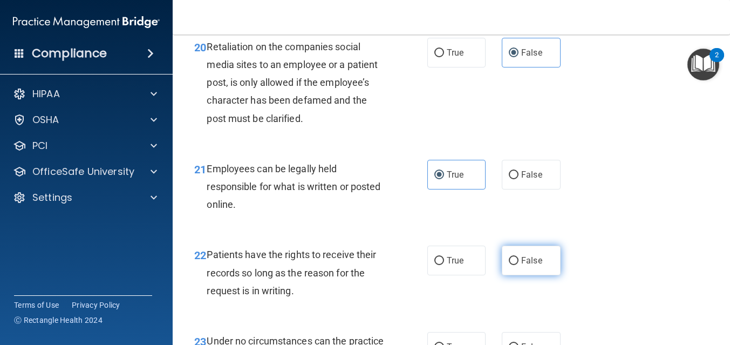
click at [527, 254] on label "False" at bounding box center [531, 261] width 59 height 30
click at [519, 257] on input "False" at bounding box center [514, 261] width 10 height 8
radio input "true"
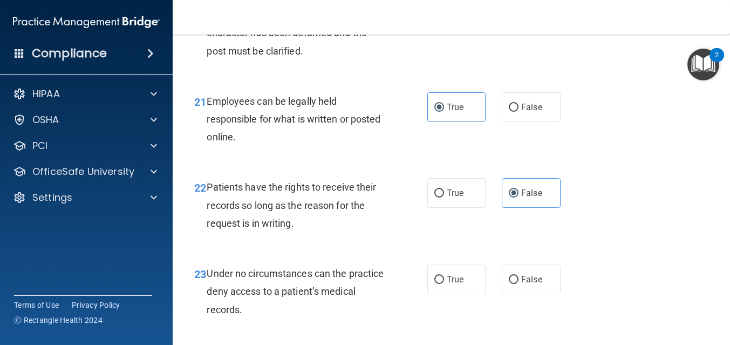
scroll to position [2405, 0]
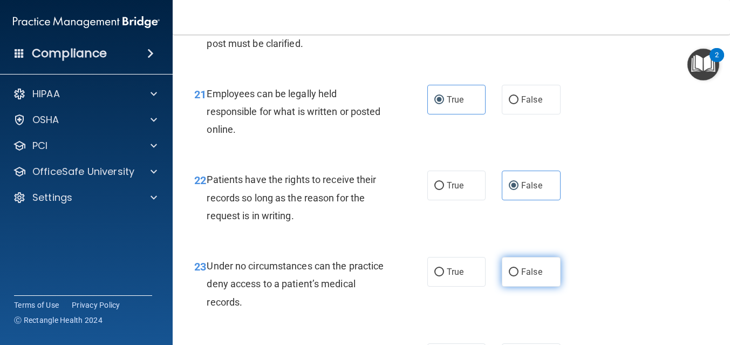
click at [528, 265] on label "False" at bounding box center [531, 272] width 59 height 30
click at [519, 268] on input "False" at bounding box center [514, 272] width 10 height 8
radio input "true"
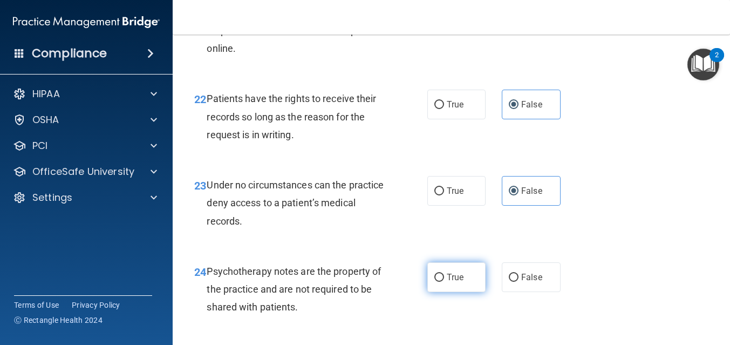
click at [456, 275] on span "True" at bounding box center [455, 277] width 17 height 10
click at [444, 275] on input "True" at bounding box center [439, 278] width 10 height 8
radio input "true"
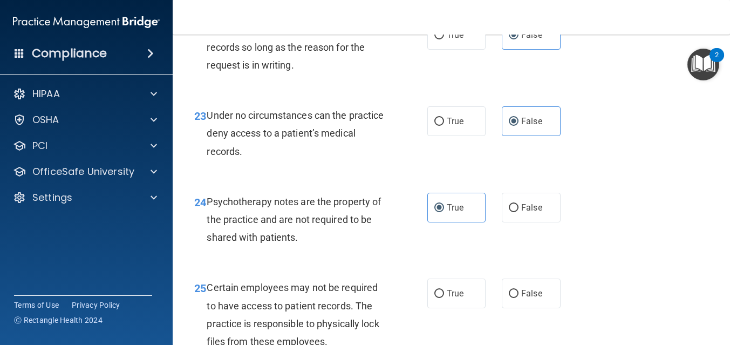
click at [456, 297] on span "True" at bounding box center [455, 293] width 17 height 10
click at [444, 297] on input "True" at bounding box center [439, 294] width 10 height 8
radio input "true"
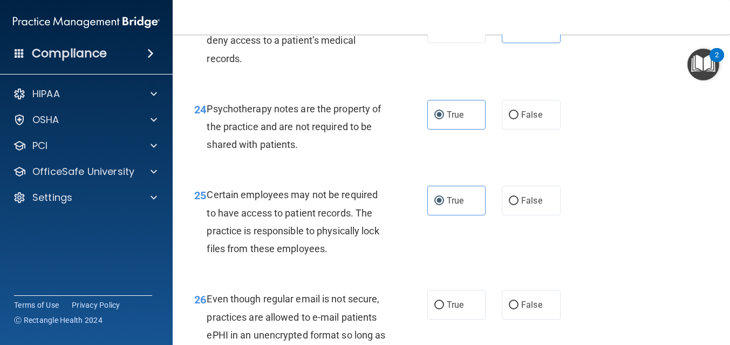
scroll to position [2649, 0]
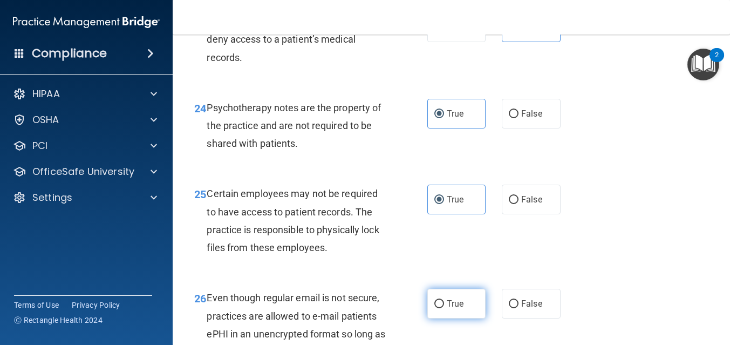
click at [451, 307] on span "True" at bounding box center [455, 303] width 17 height 10
click at [444, 307] on input "True" at bounding box center [439, 304] width 10 height 8
radio input "true"
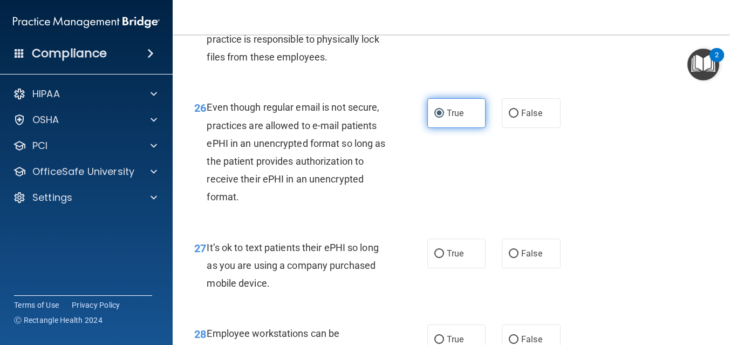
scroll to position [2844, 0]
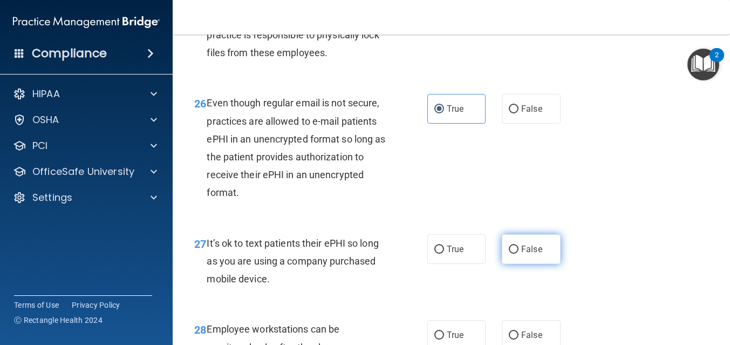
click at [514, 258] on label "False" at bounding box center [531, 249] width 59 height 30
click at [514, 254] on input "False" at bounding box center [514, 250] width 10 height 8
radio input "true"
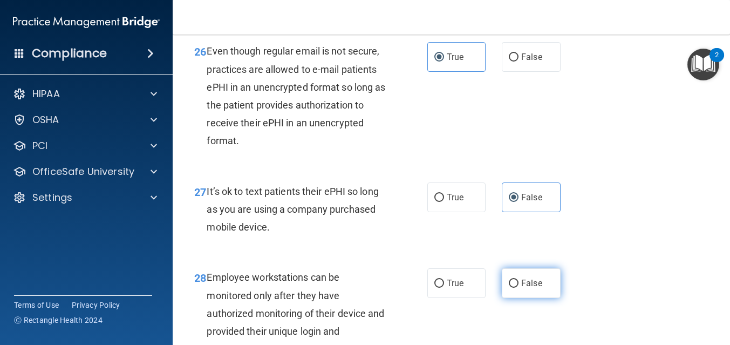
click at [520, 288] on label "False" at bounding box center [531, 283] width 59 height 30
click at [519, 288] on input "False" at bounding box center [514, 284] width 10 height 8
radio input "true"
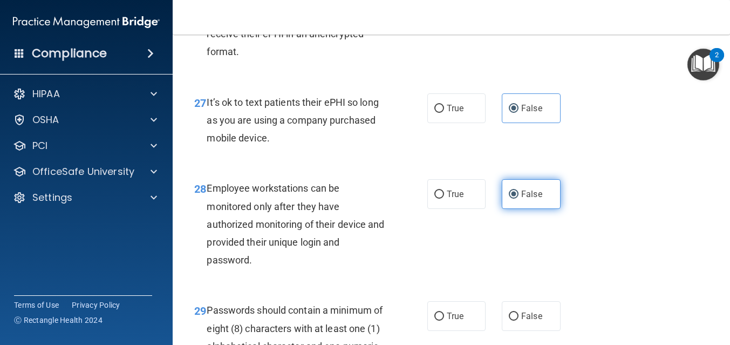
scroll to position [2995, 0]
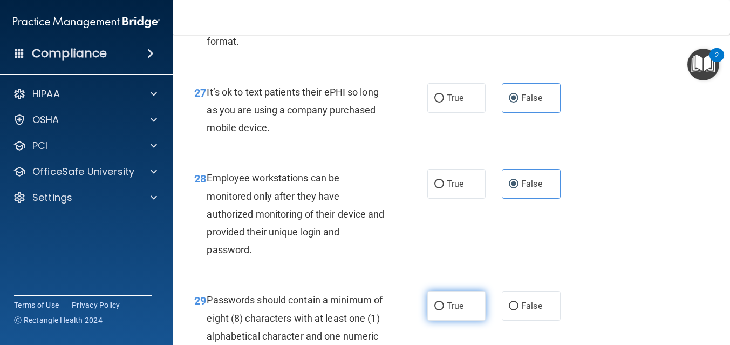
click at [447, 301] on span "True" at bounding box center [455, 306] width 17 height 10
click at [444, 302] on input "True" at bounding box center [439, 306] width 10 height 8
radio input "true"
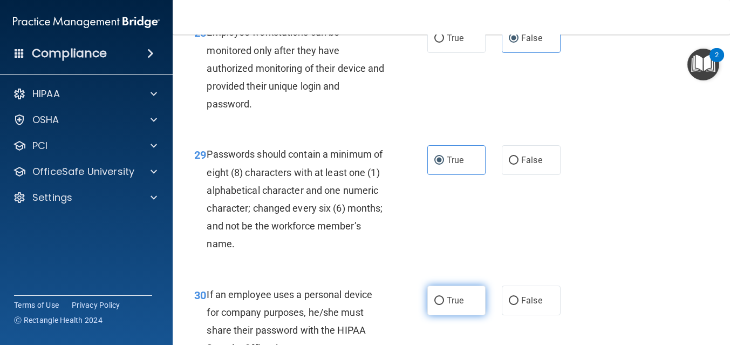
scroll to position [3143, 0]
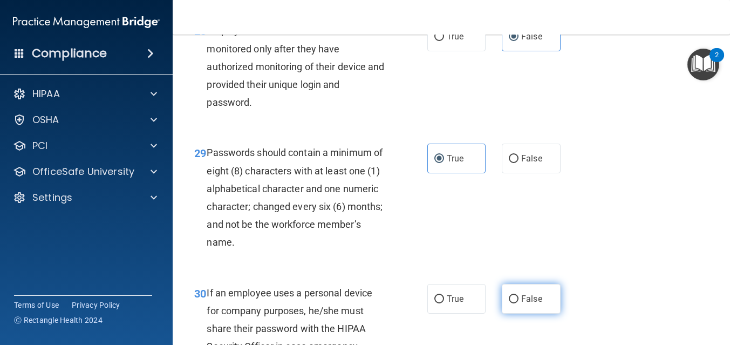
click at [512, 295] on input "False" at bounding box center [514, 299] width 10 height 8
radio input "true"
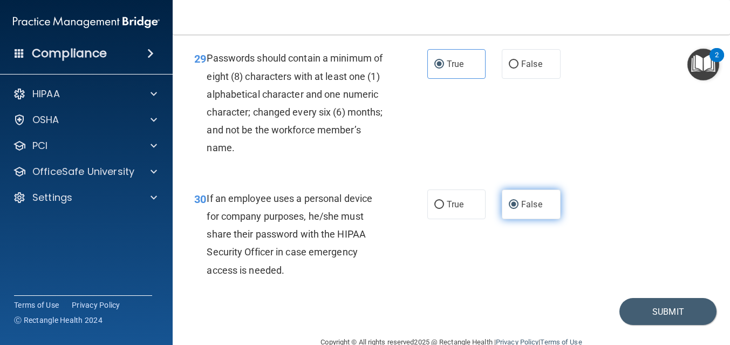
scroll to position [3251, 0]
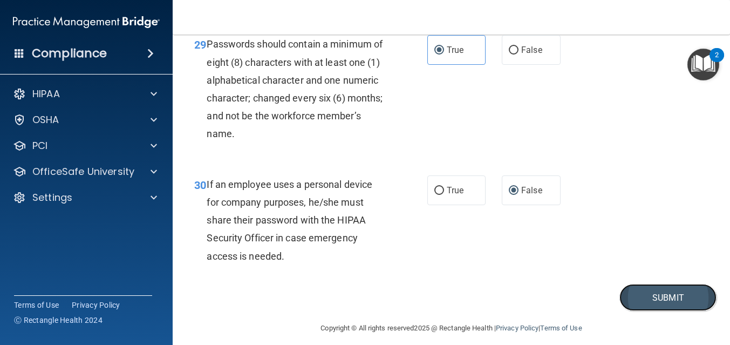
click at [662, 297] on button "Submit" at bounding box center [667, 298] width 97 height 28
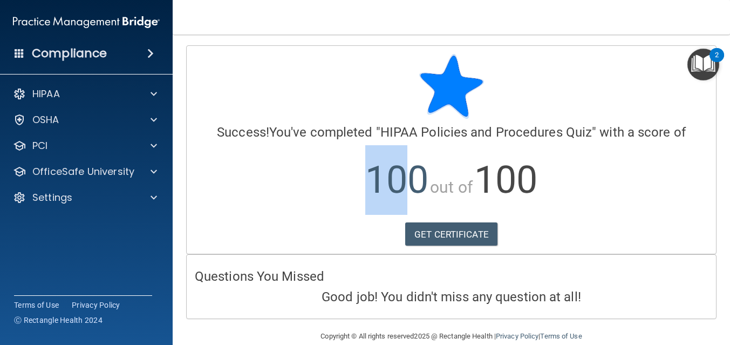
drag, startPoint x: 283, startPoint y: 189, endPoint x: 204, endPoint y: 189, distance: 79.3
click at [208, 189] on p "100 out of 100" at bounding box center [451, 180] width 513 height 70
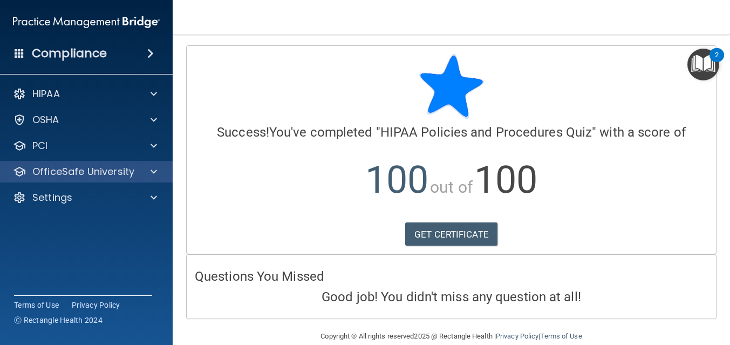
click at [98, 181] on div "OfficeSafe University" at bounding box center [86, 172] width 173 height 22
click at [153, 162] on div "OfficeSafe University" at bounding box center [86, 172] width 173 height 22
click at [153, 172] on span at bounding box center [154, 171] width 6 height 13
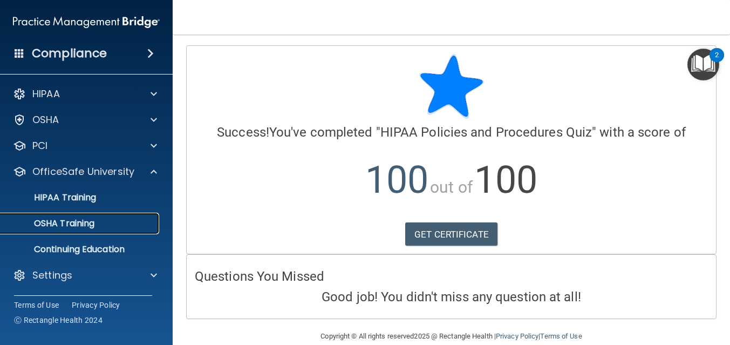
click at [139, 223] on div "OSHA Training" at bounding box center [80, 223] width 147 height 11
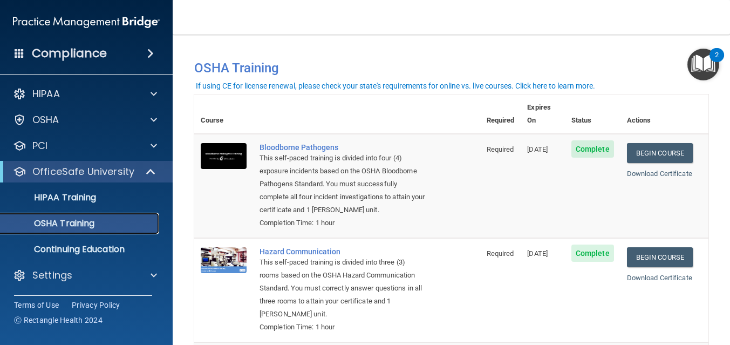
click at [85, 214] on link "OSHA Training" at bounding box center [74, 224] width 170 height 22
click at [99, 201] on div "HIPAA Training" at bounding box center [80, 197] width 147 height 11
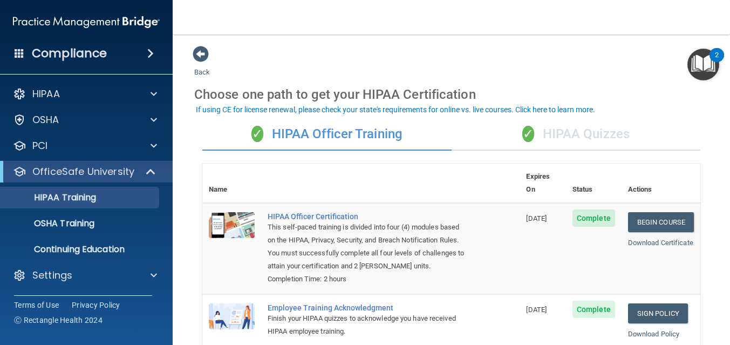
click at [570, 137] on div "✓ HIPAA Quizzes" at bounding box center [576, 134] width 249 height 32
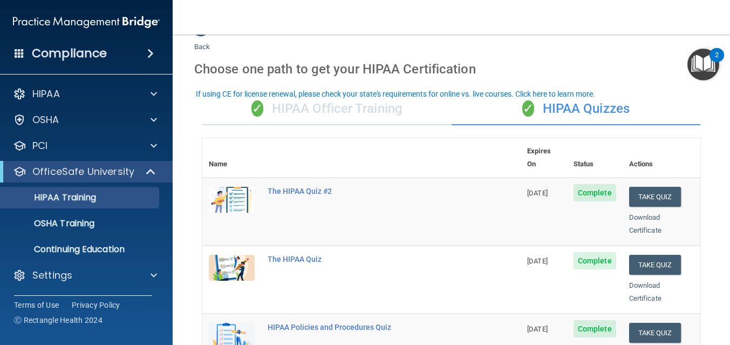
scroll to position [16, 0]
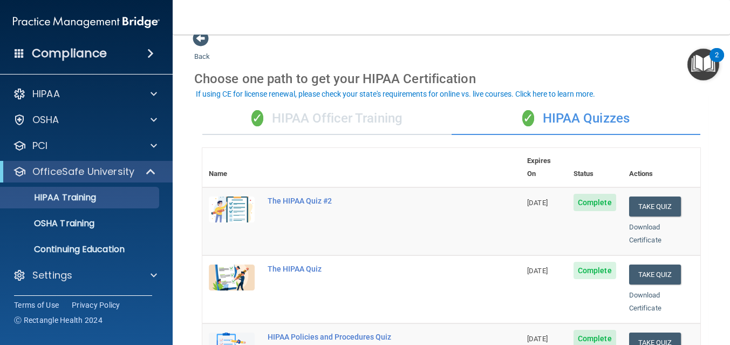
click at [353, 114] on div "✓ HIPAA Officer Training" at bounding box center [326, 119] width 249 height 32
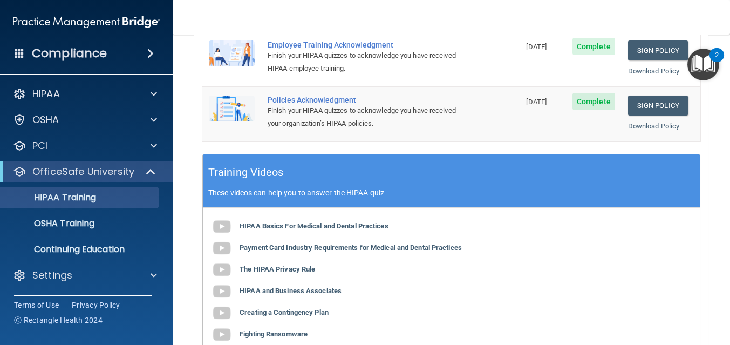
scroll to position [311, 0]
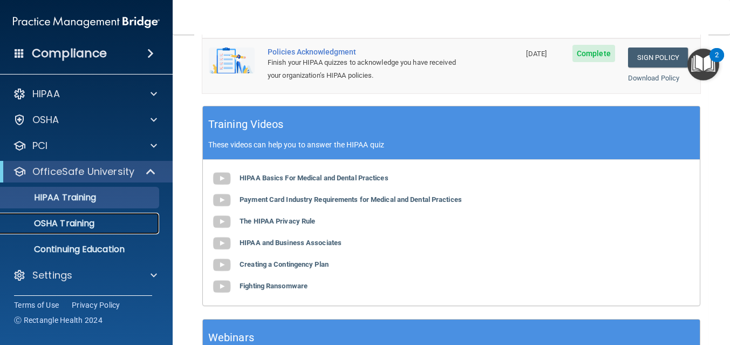
click at [99, 228] on div "OSHA Training" at bounding box center [80, 223] width 147 height 11
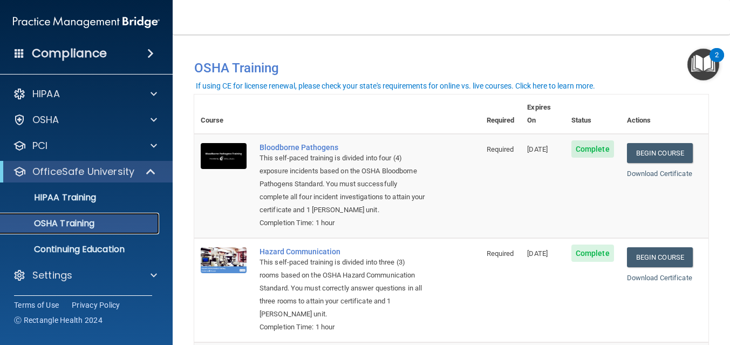
scroll to position [236, 0]
